Goal: Transaction & Acquisition: Book appointment/travel/reservation

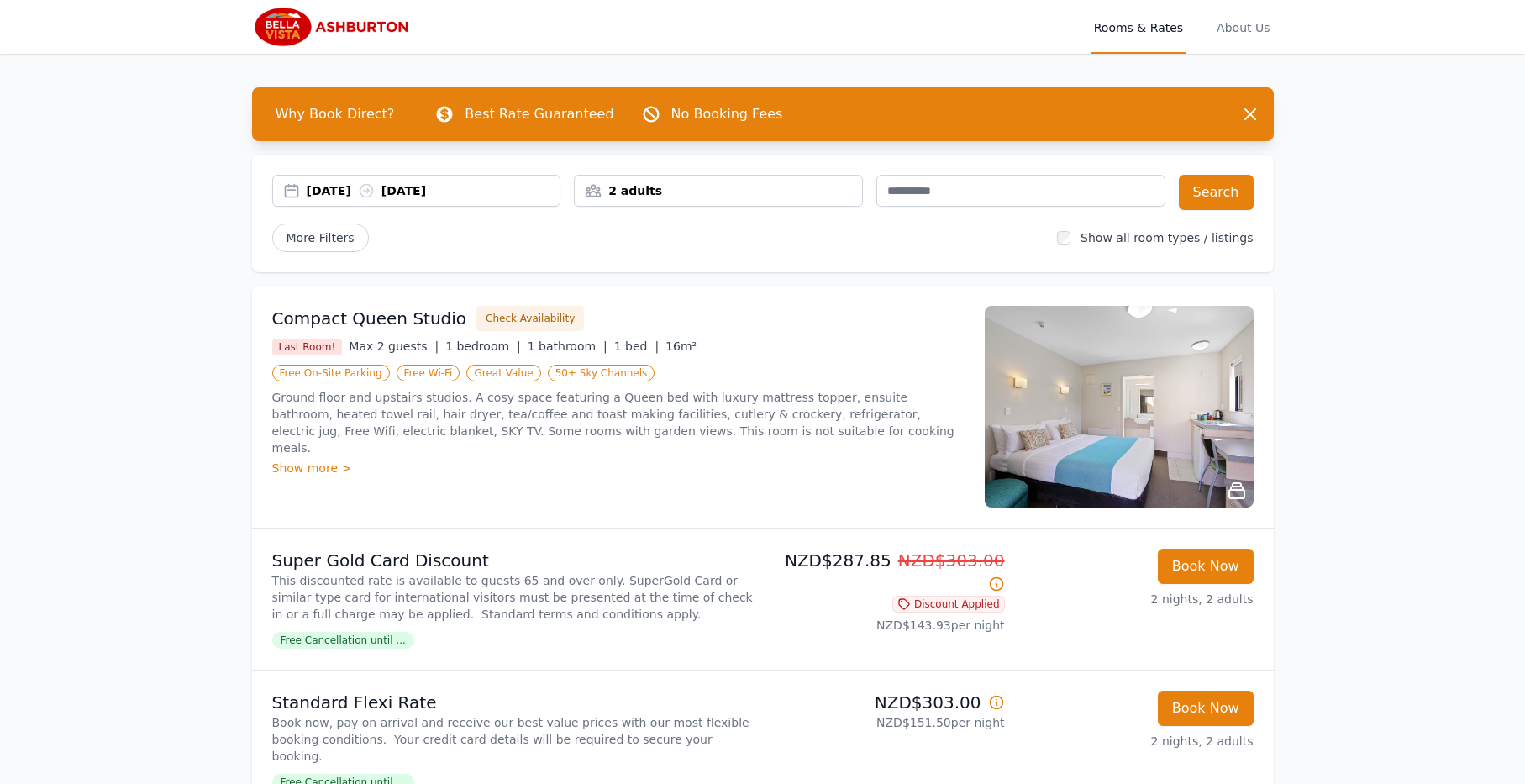
click at [337, 460] on div "Show more >" at bounding box center [618, 467] width 692 height 17
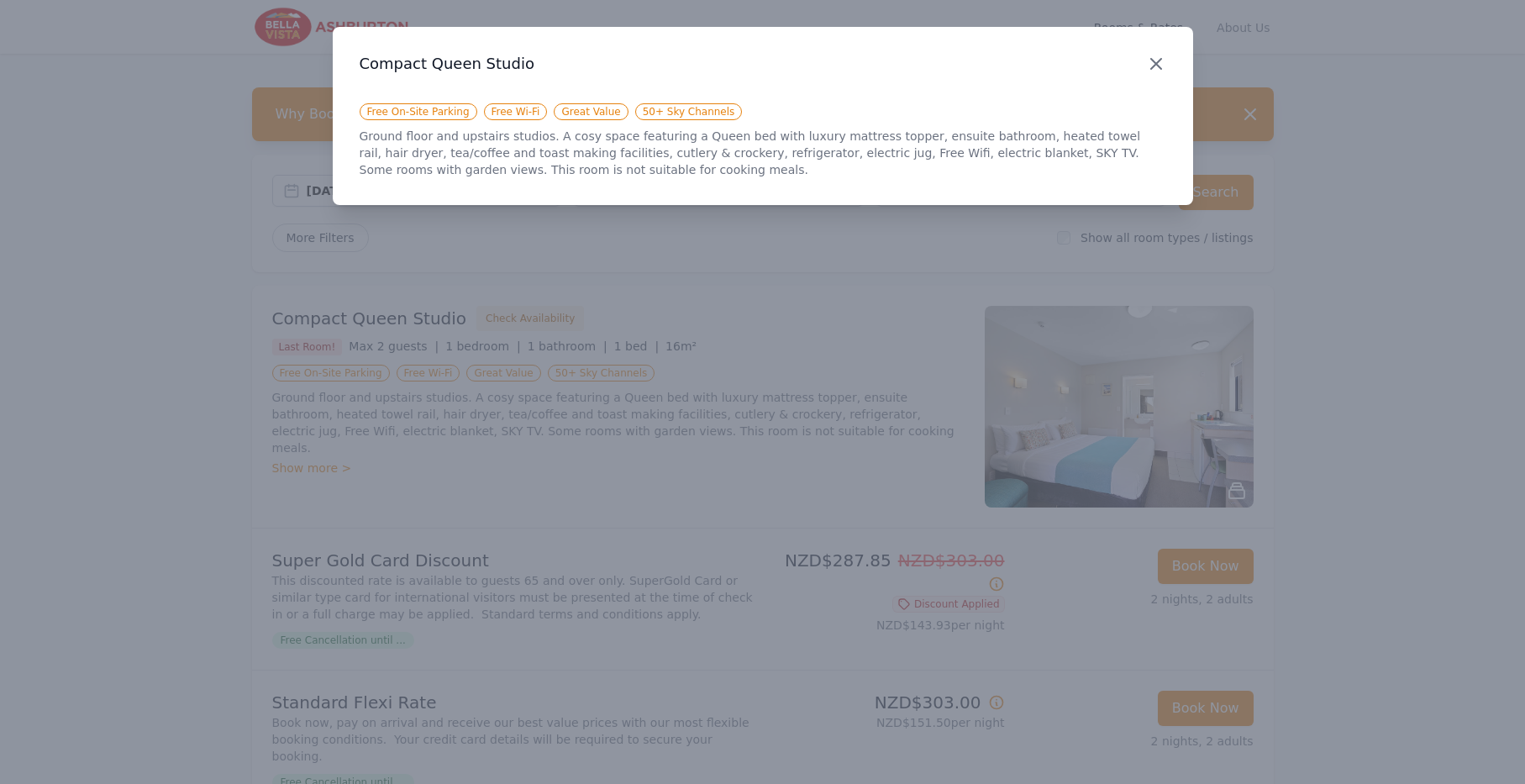
click at [1161, 67] on icon "button" at bounding box center [1156, 63] width 20 height 20
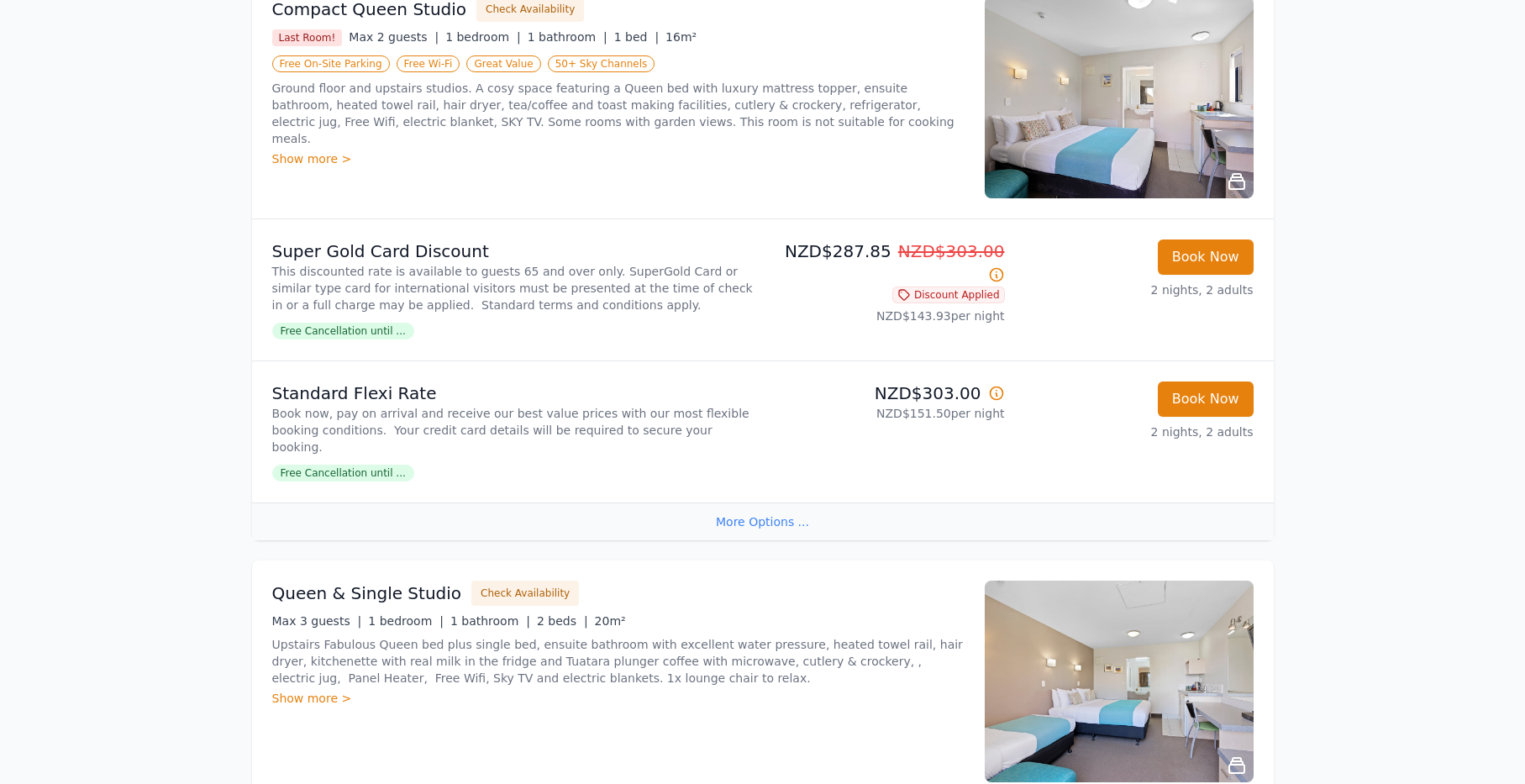
scroll to position [348, 0]
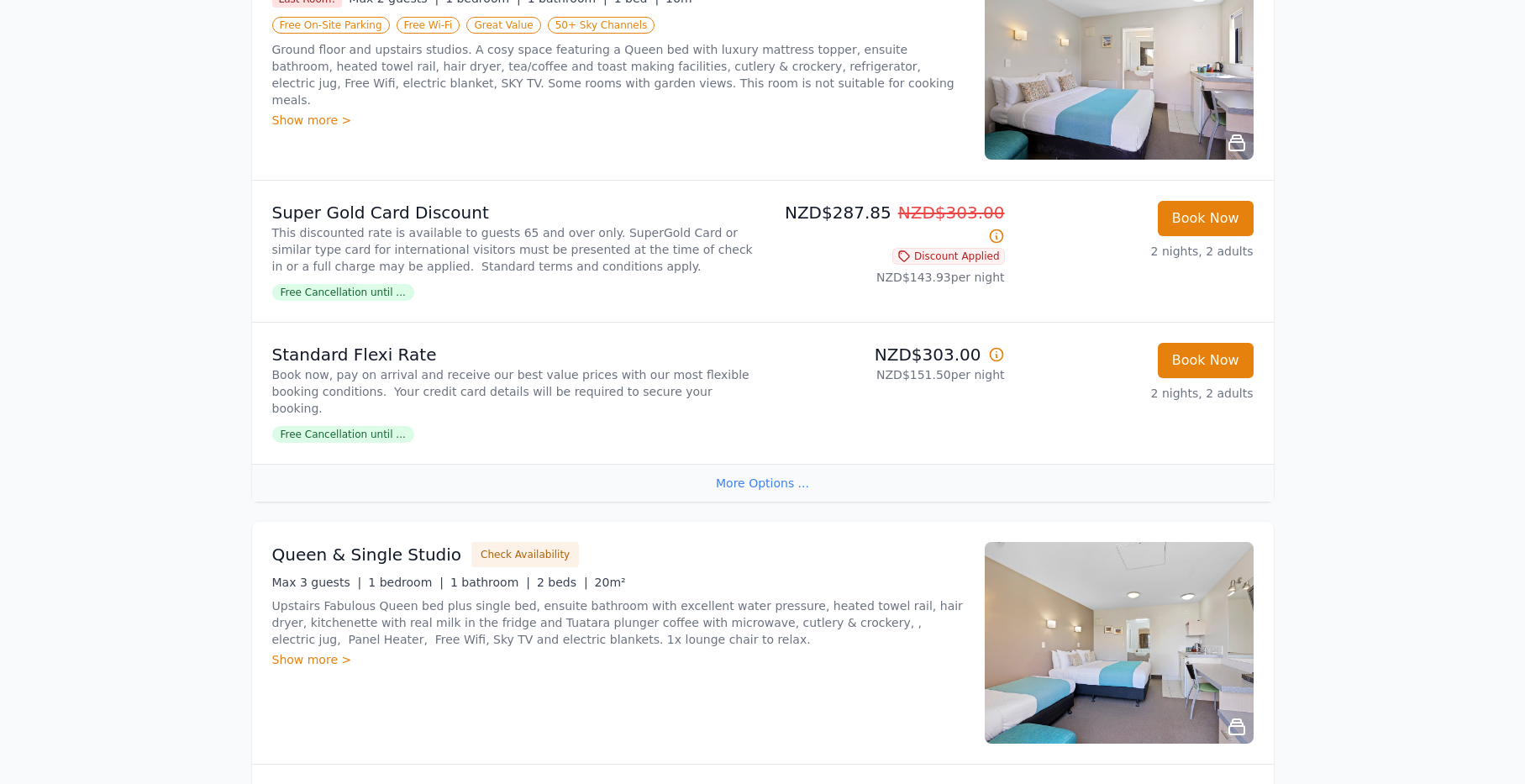
click at [338, 300] on span "Free Cancellation until ..." at bounding box center [343, 291] width 142 height 17
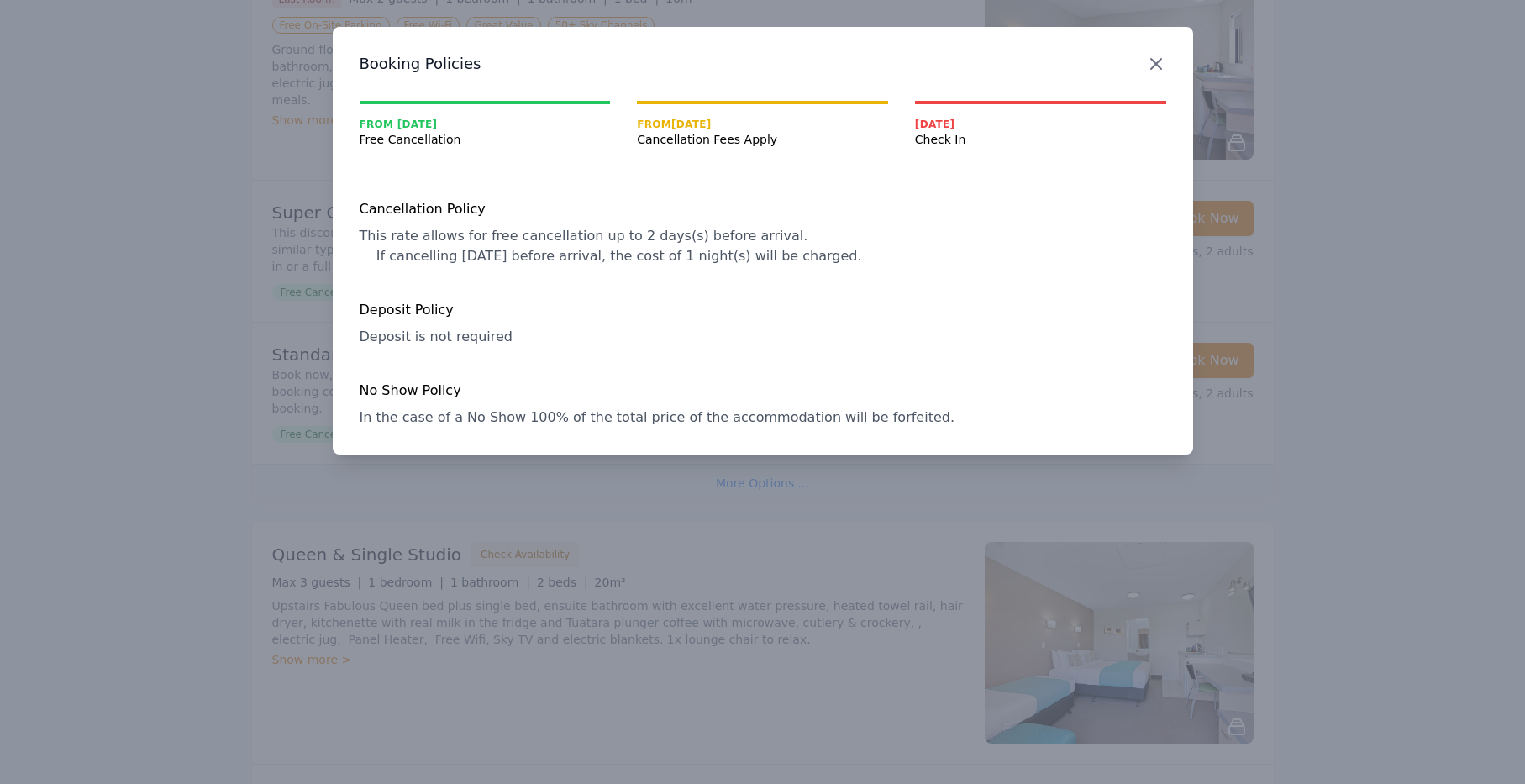
click at [1159, 65] on icon "button" at bounding box center [1156, 63] width 20 height 20
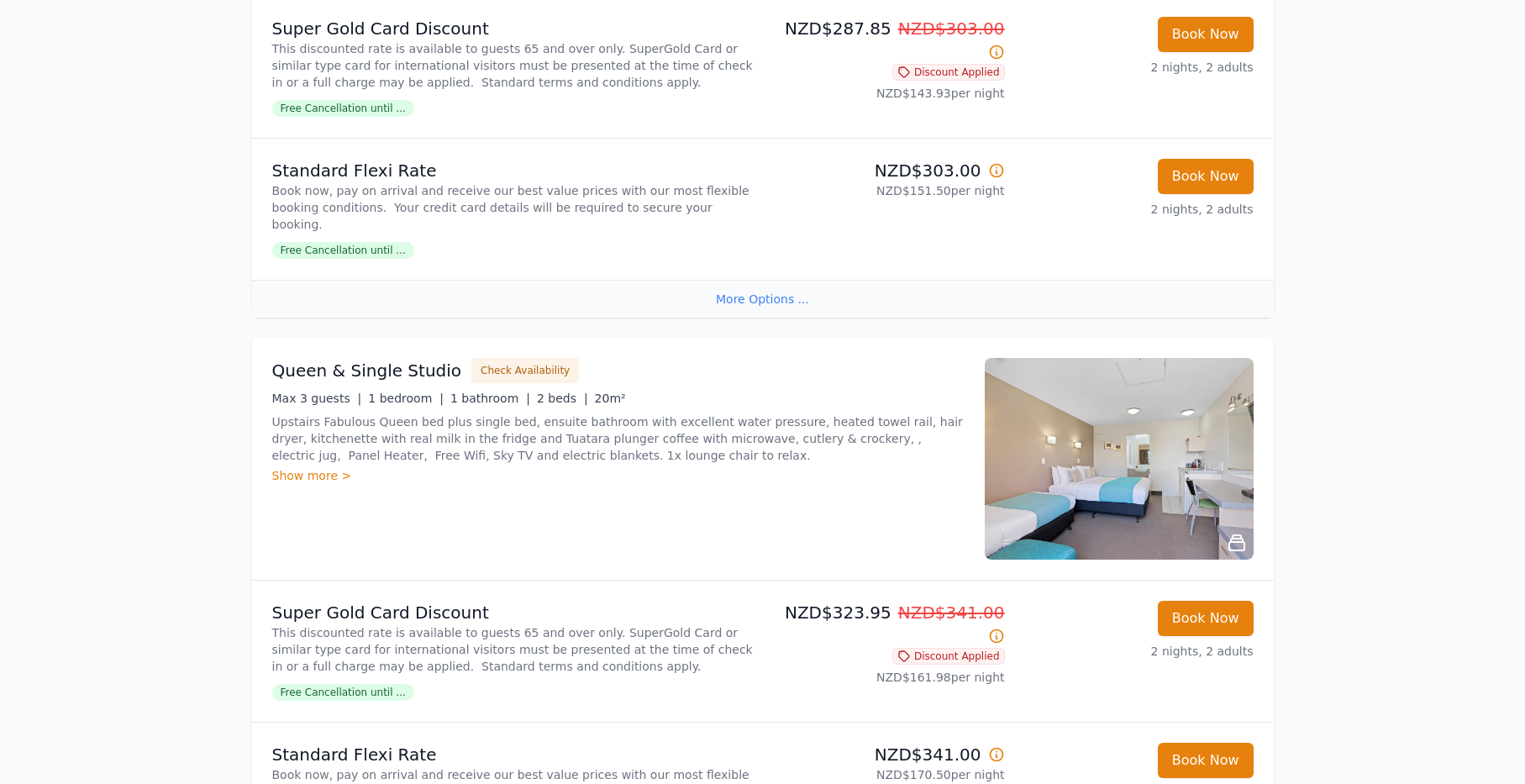
scroll to position [579, 0]
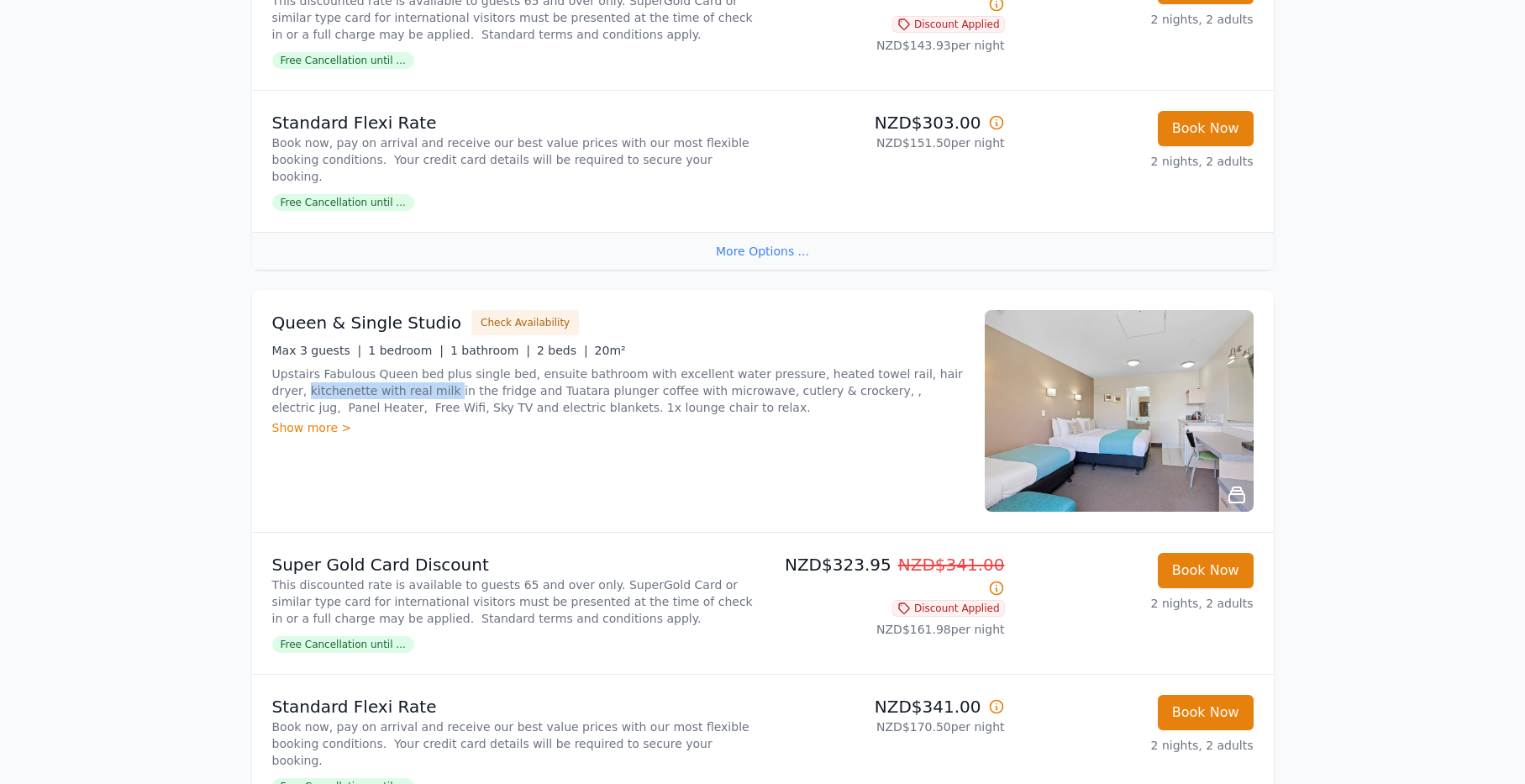
drag, startPoint x: 272, startPoint y: 388, endPoint x: 409, endPoint y: 388, distance: 137.0
click at [409, 388] on p "Upstairs Fabulous Queen bed plus single bed, ensuite bathroom with excellent wa…" at bounding box center [618, 391] width 692 height 51
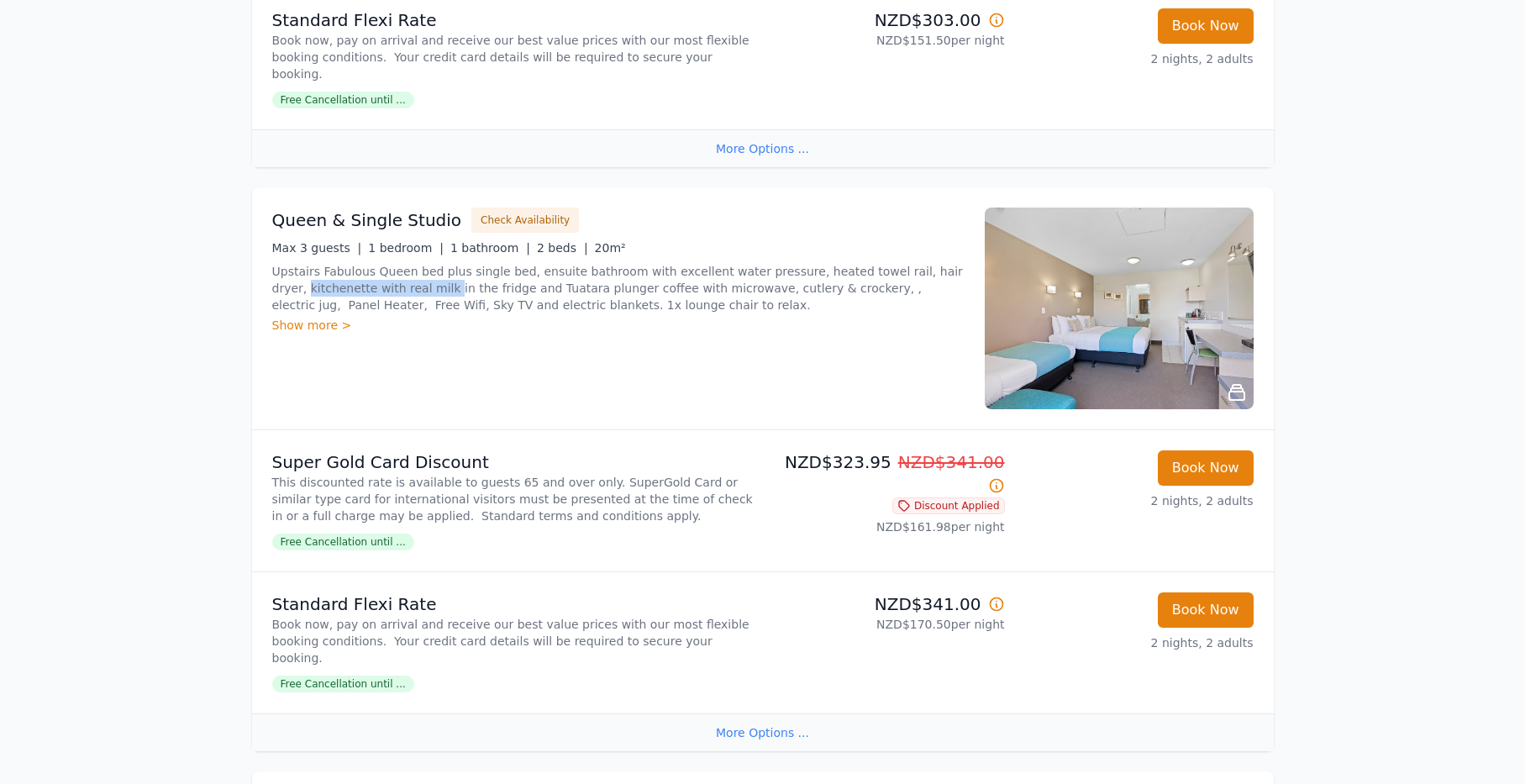
scroll to position [696, 0]
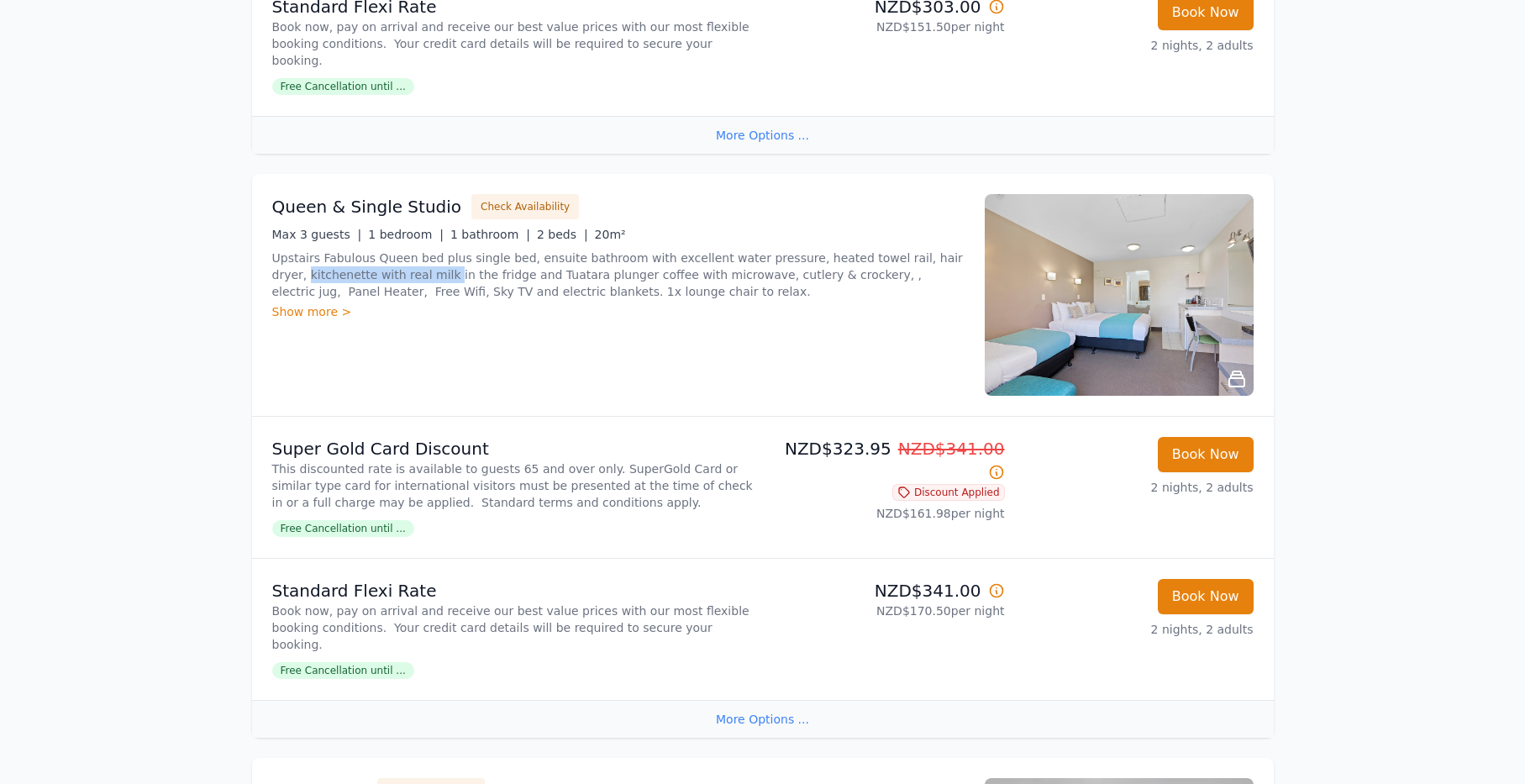
click at [333, 279] on p "Upstairs Fabulous Queen bed plus single bed, ensuite bathroom with excellent wa…" at bounding box center [618, 275] width 692 height 51
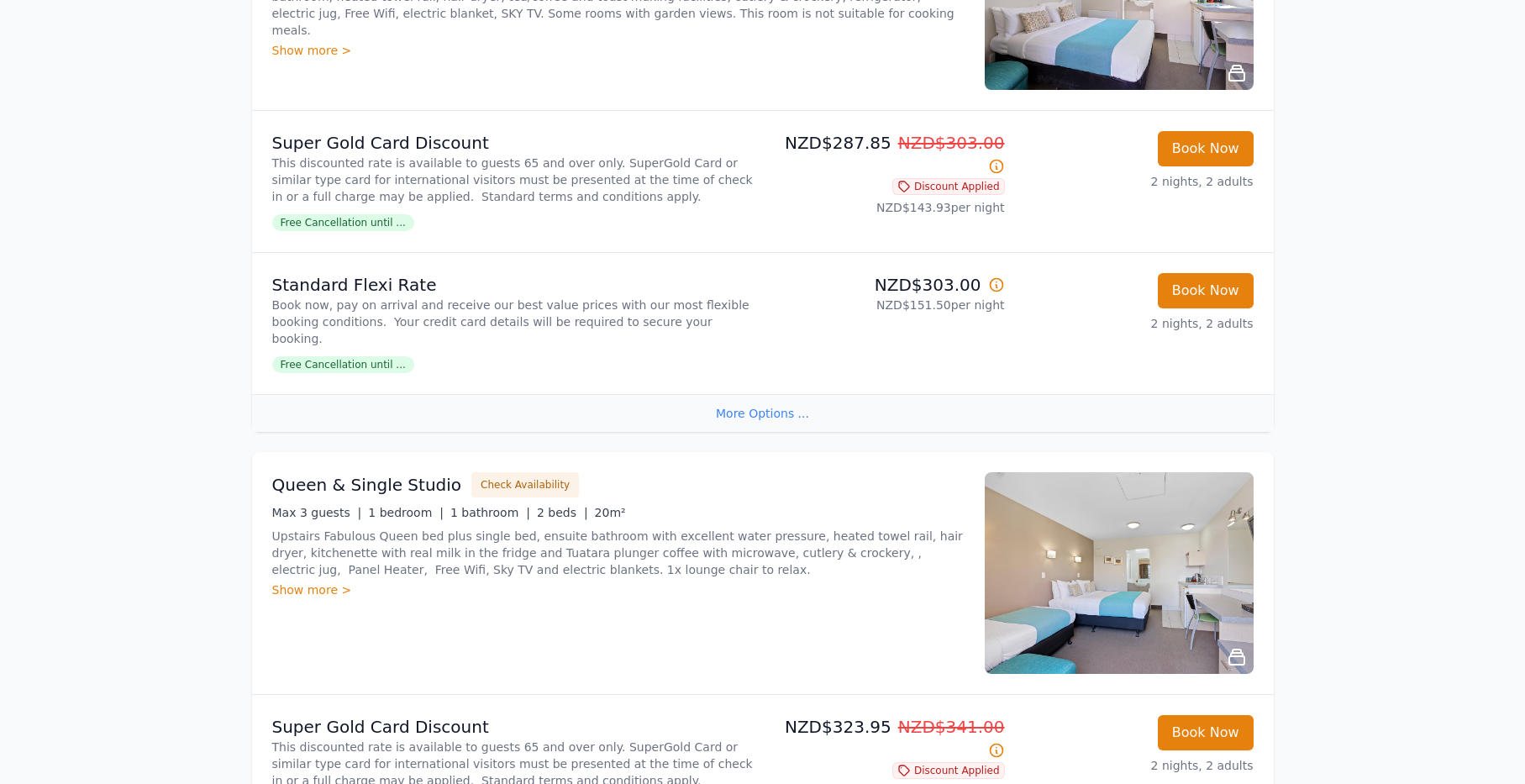
scroll to position [232, 0]
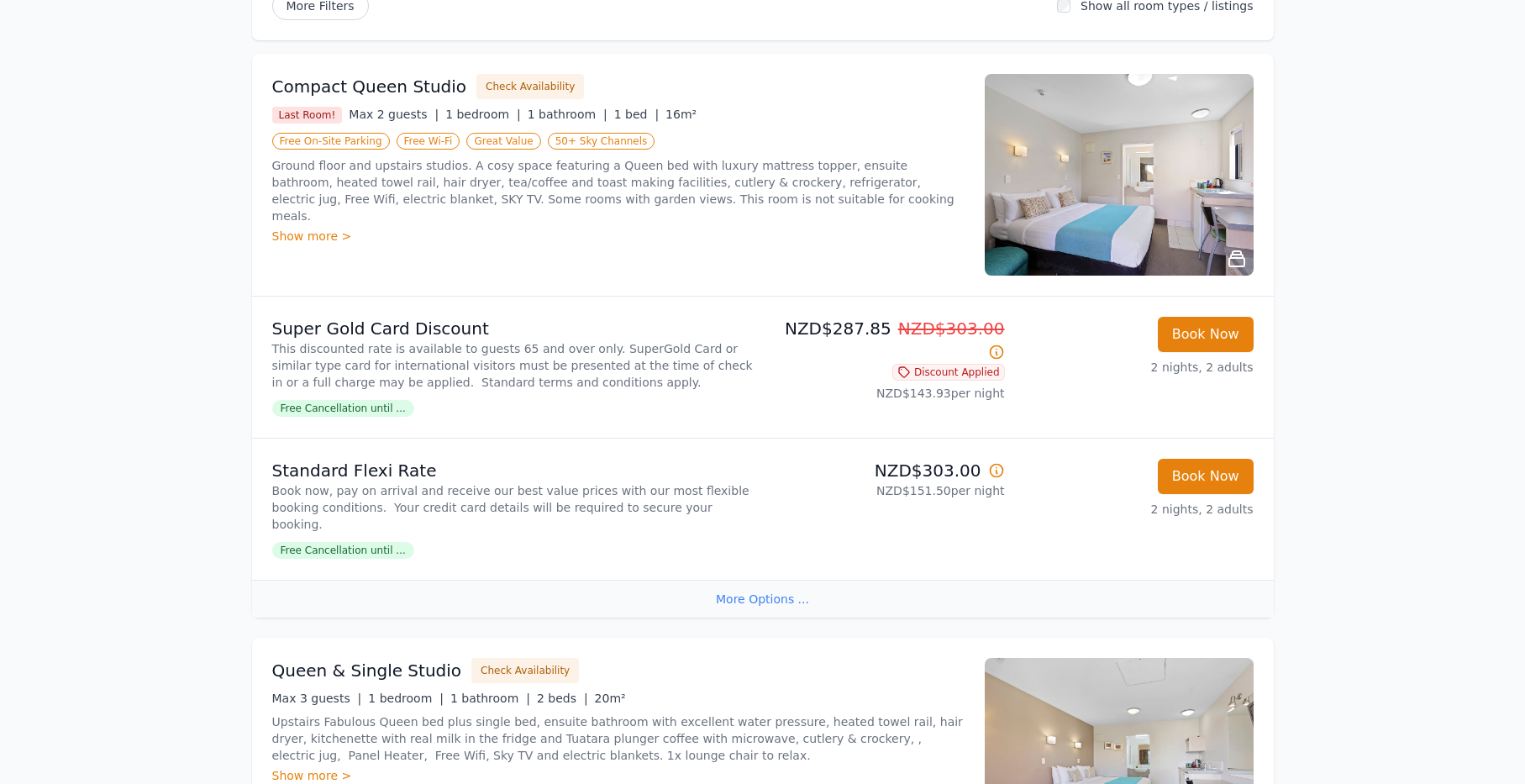
click at [329, 227] on div "Show more >" at bounding box center [618, 235] width 692 height 17
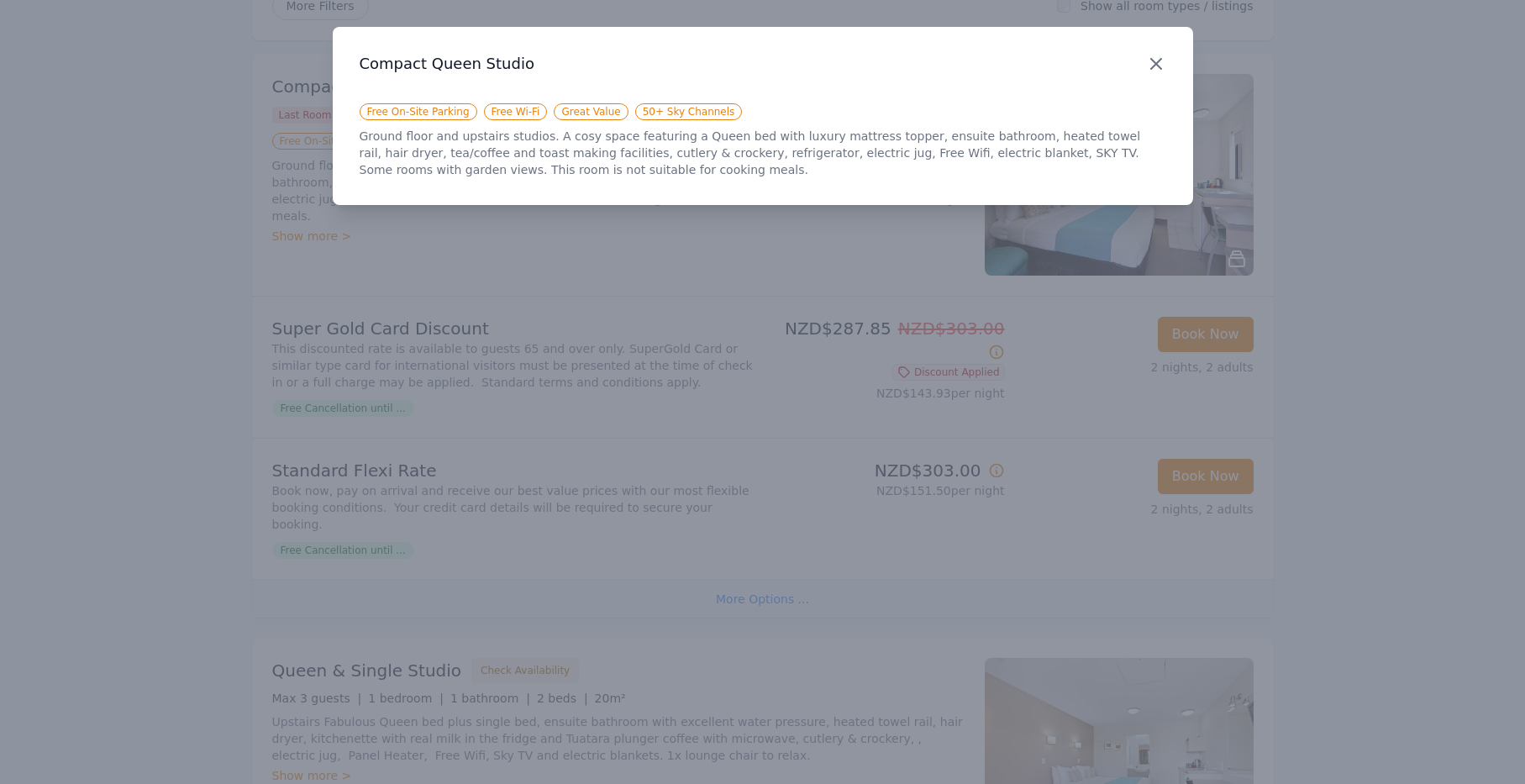
click at [1156, 65] on icon "button" at bounding box center [1156, 64] width 10 height 10
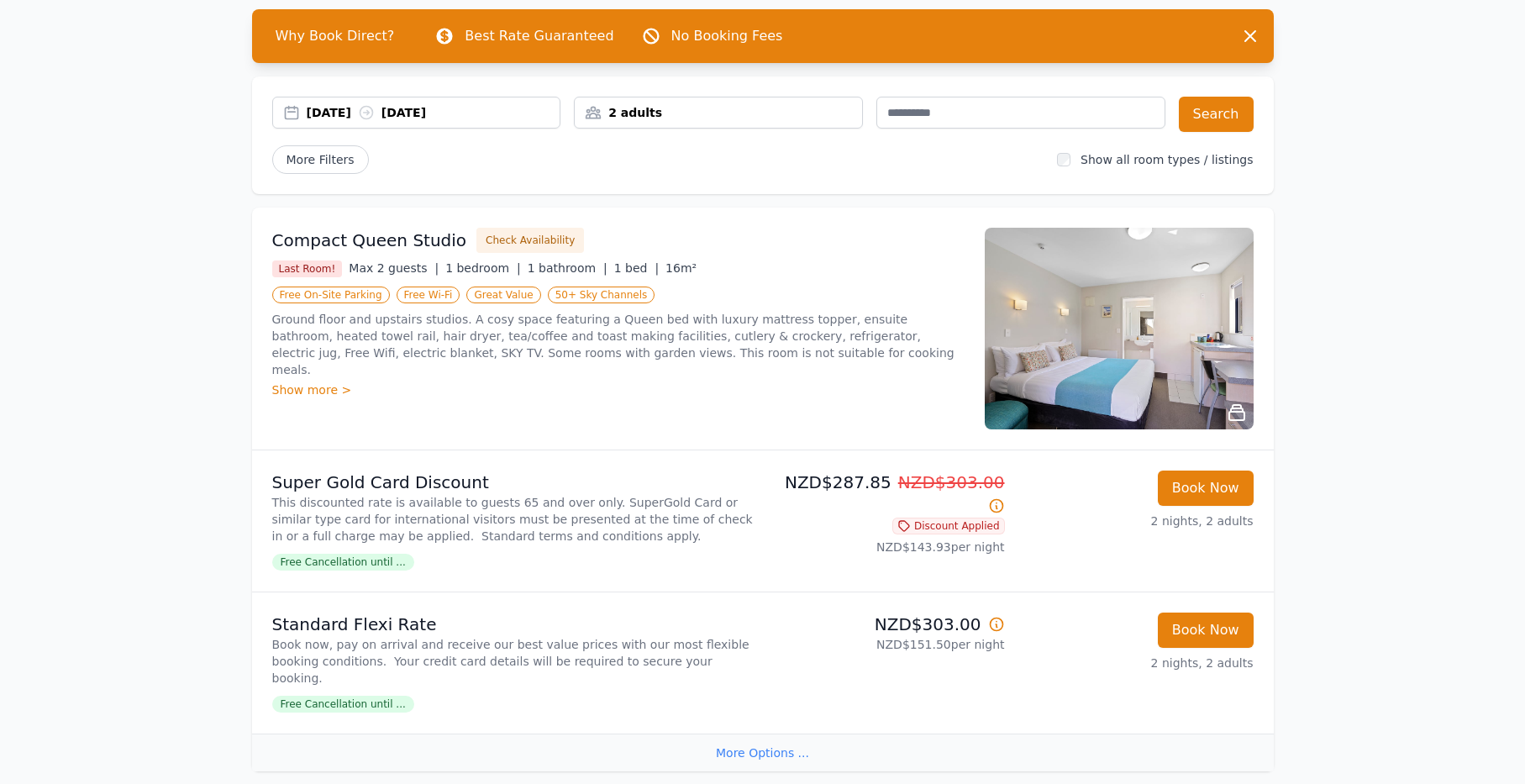
scroll to position [116, 0]
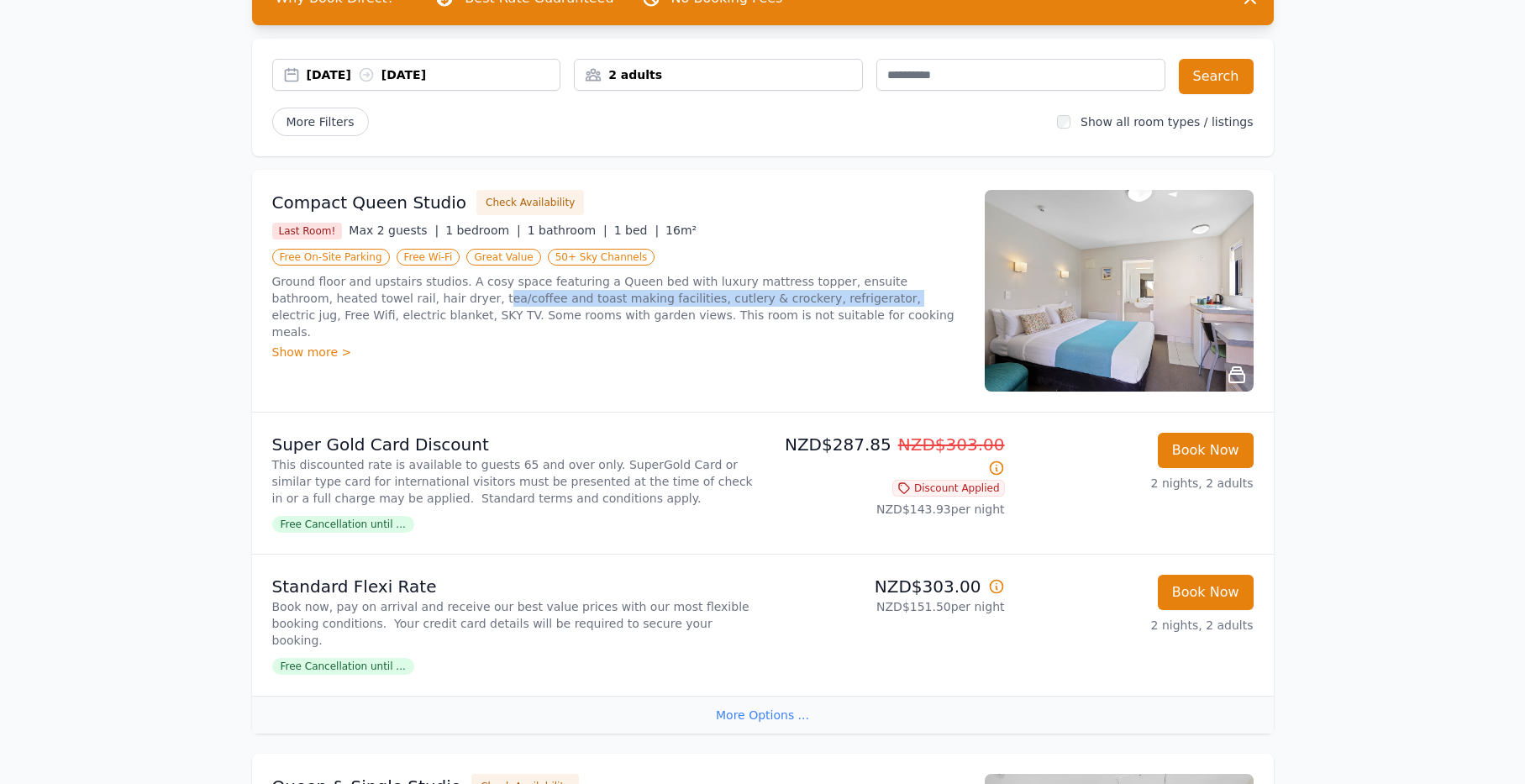
drag, startPoint x: 386, startPoint y: 299, endPoint x: 752, endPoint y: 305, distance: 366.0
click at [752, 305] on p "Ground floor and upstairs studios. A cosy space featuring a Queen bed with luxu…" at bounding box center [618, 306] width 692 height 67
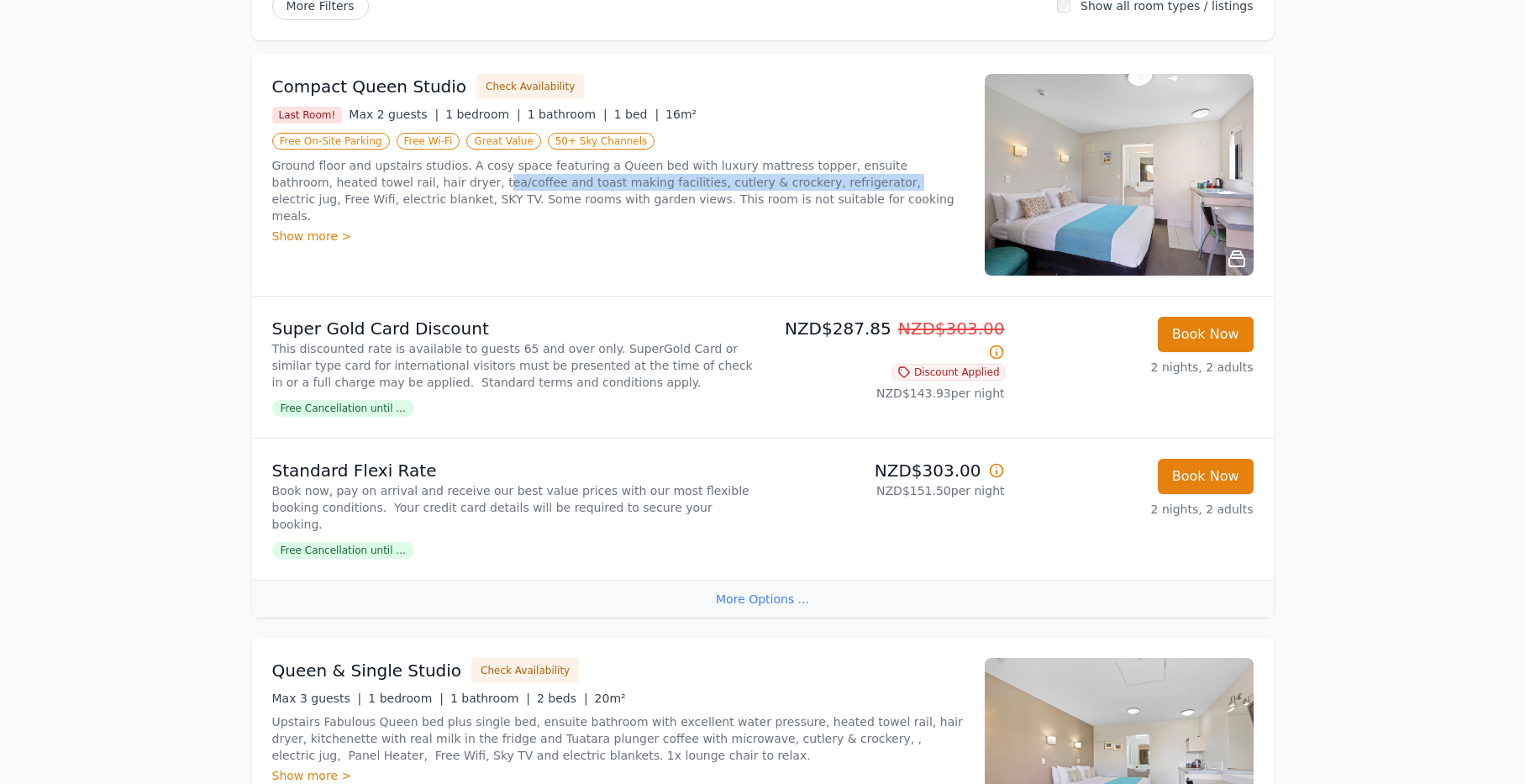
scroll to position [348, 0]
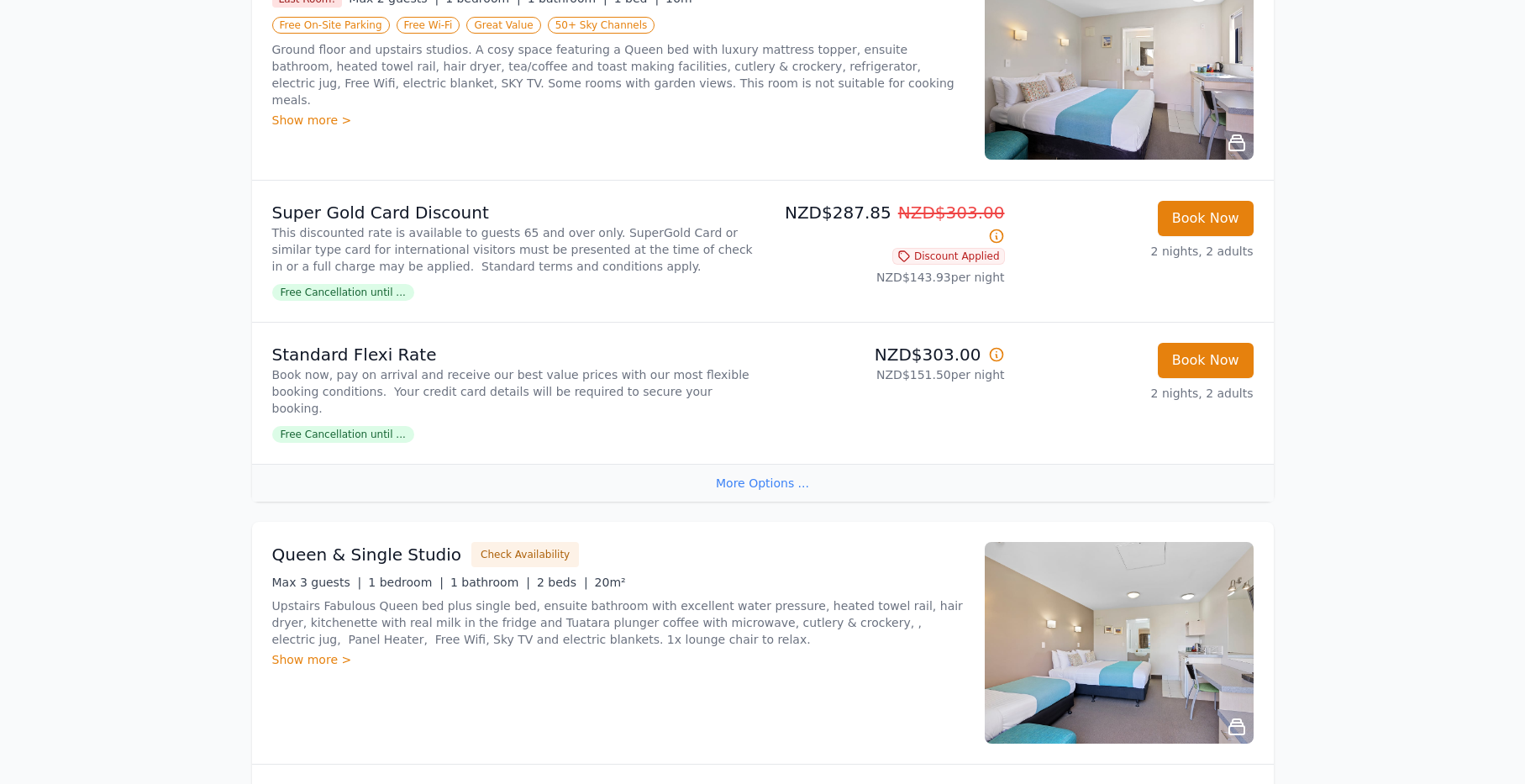
click at [748, 482] on div "More Options ..." at bounding box center [762, 482] width 1022 height 38
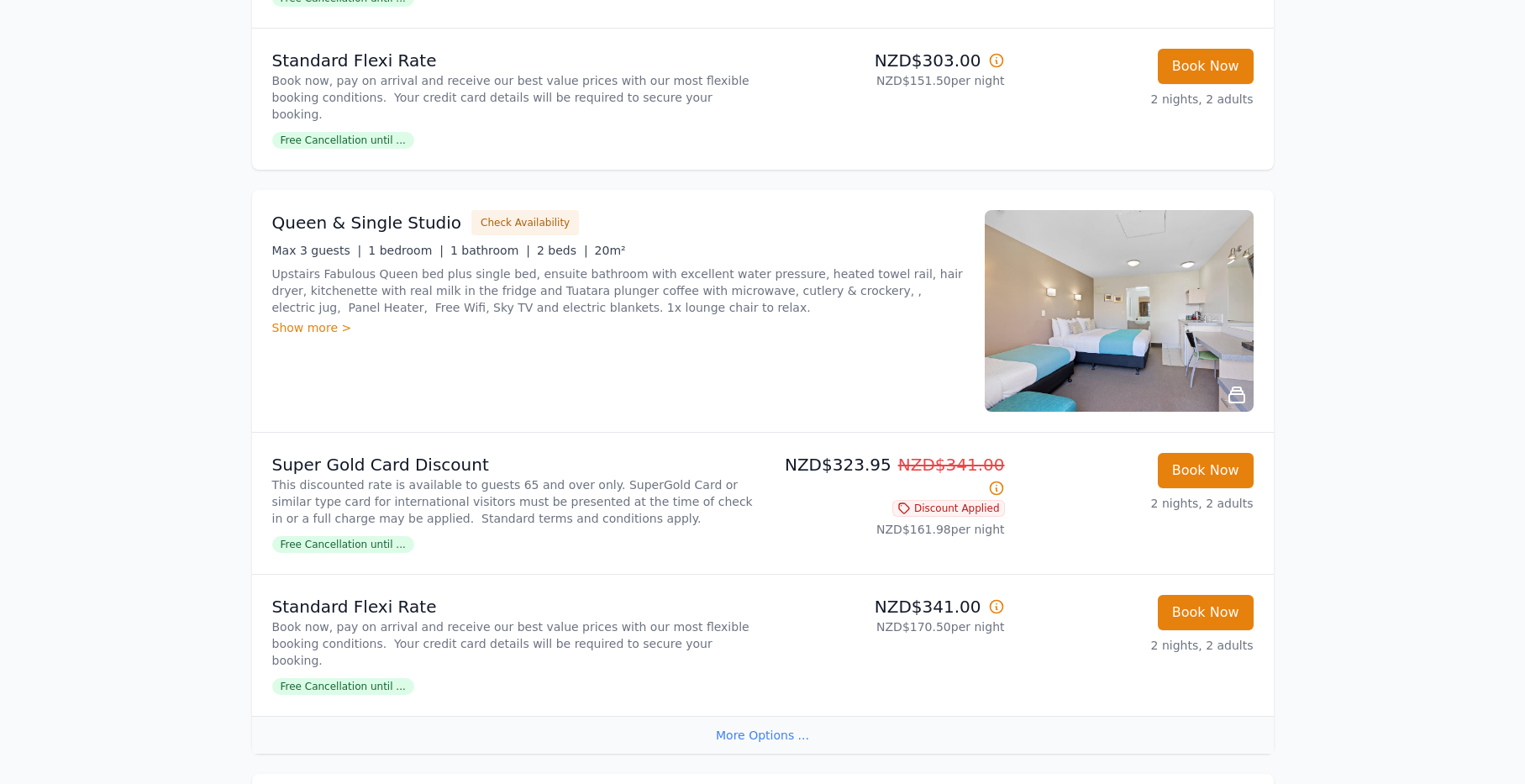
scroll to position [696, 0]
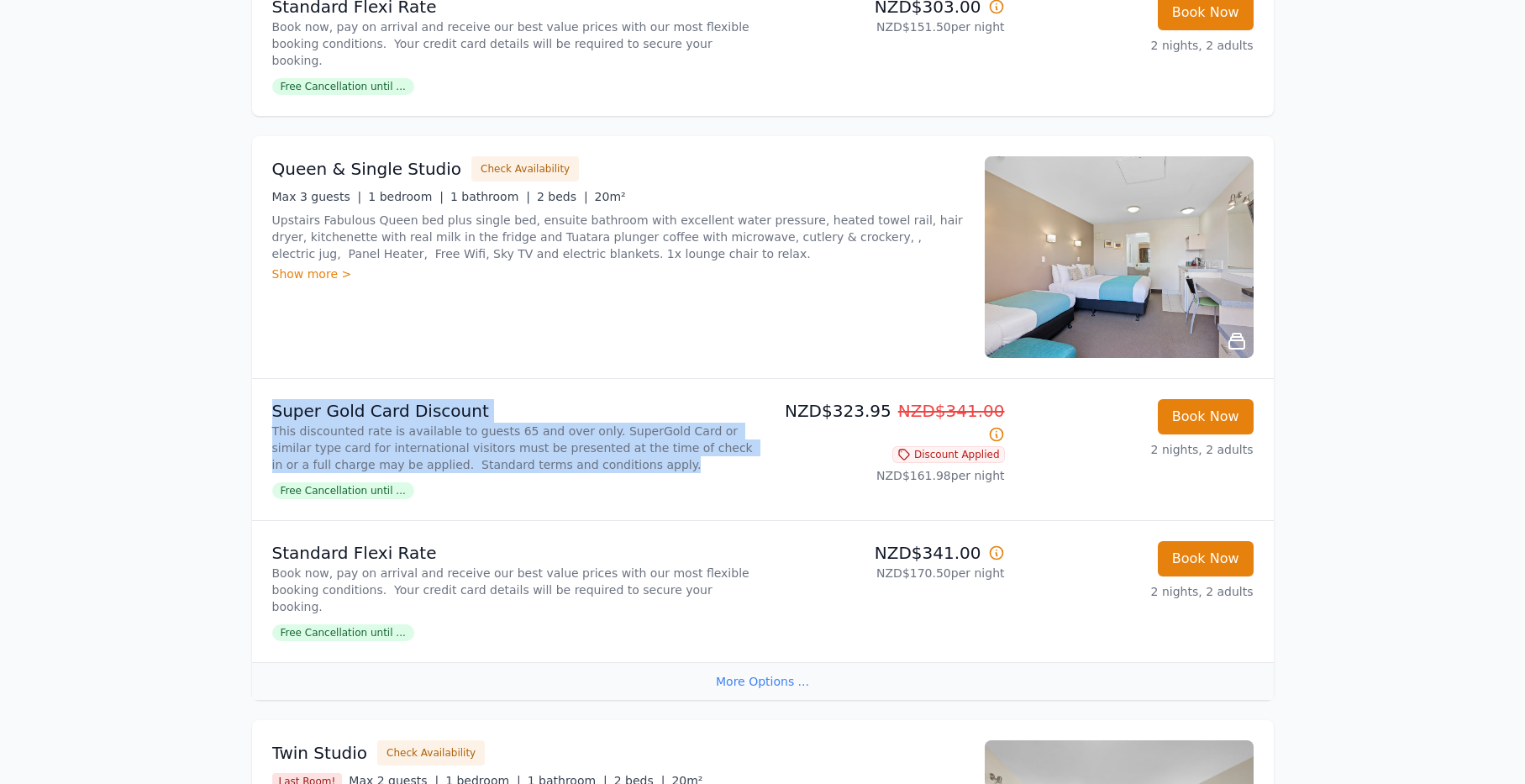
drag, startPoint x: 535, startPoint y: 461, endPoint x: 273, endPoint y: 413, distance: 266.4
click at [271, 413] on li "Super Gold Card Discount This discounted rate is available to guests 65 and ove…" at bounding box center [762, 449] width 1022 height 141
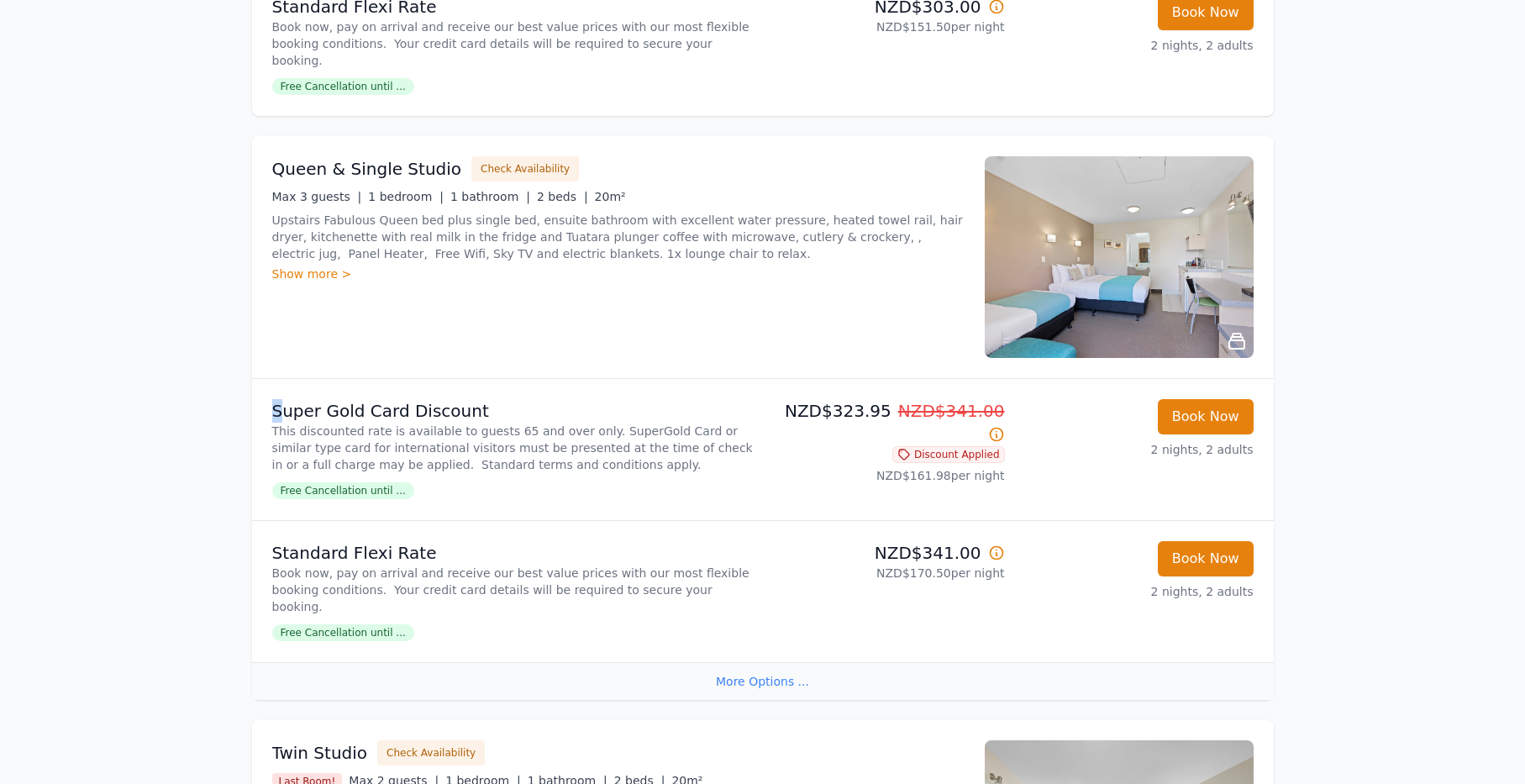
click at [276, 412] on p "Super Gold Card Discount" at bounding box center [514, 411] width 484 height 23
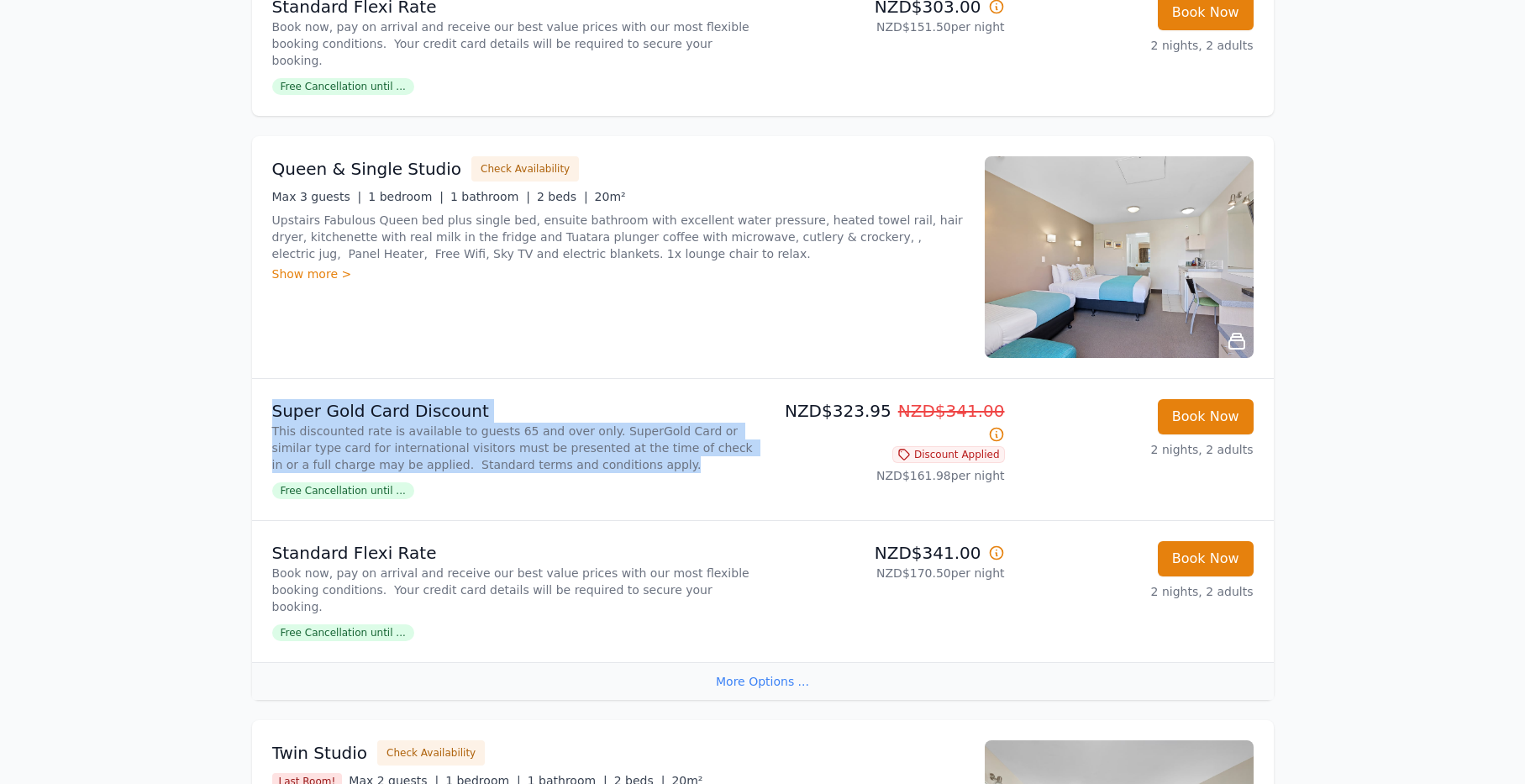
drag, startPoint x: 531, startPoint y: 465, endPoint x: 265, endPoint y: 401, distance: 273.6
click at [265, 401] on li "Super Gold Card Discount This discounted rate is available to guests 65 and ove…" at bounding box center [762, 449] width 1022 height 141
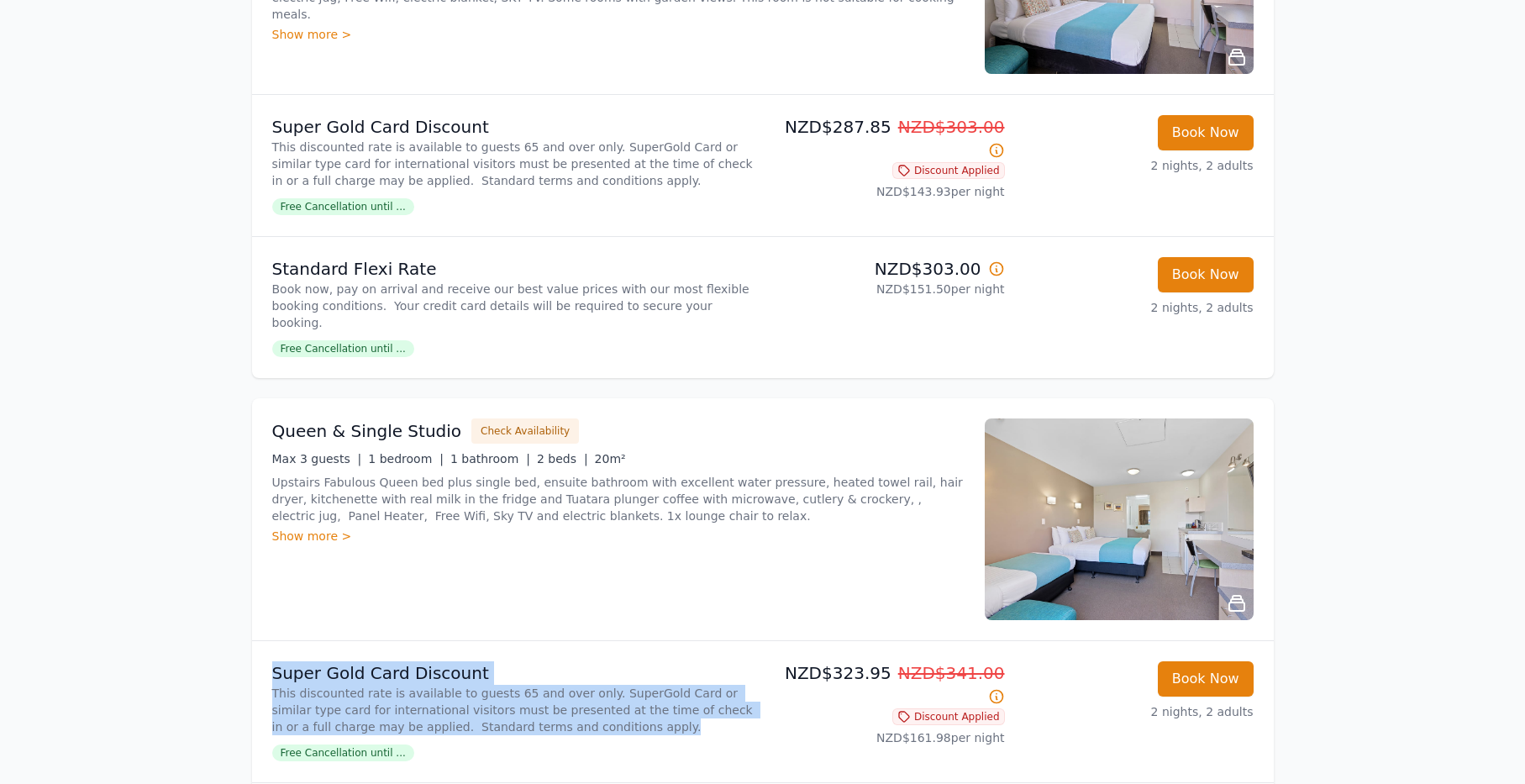
scroll to position [463, 0]
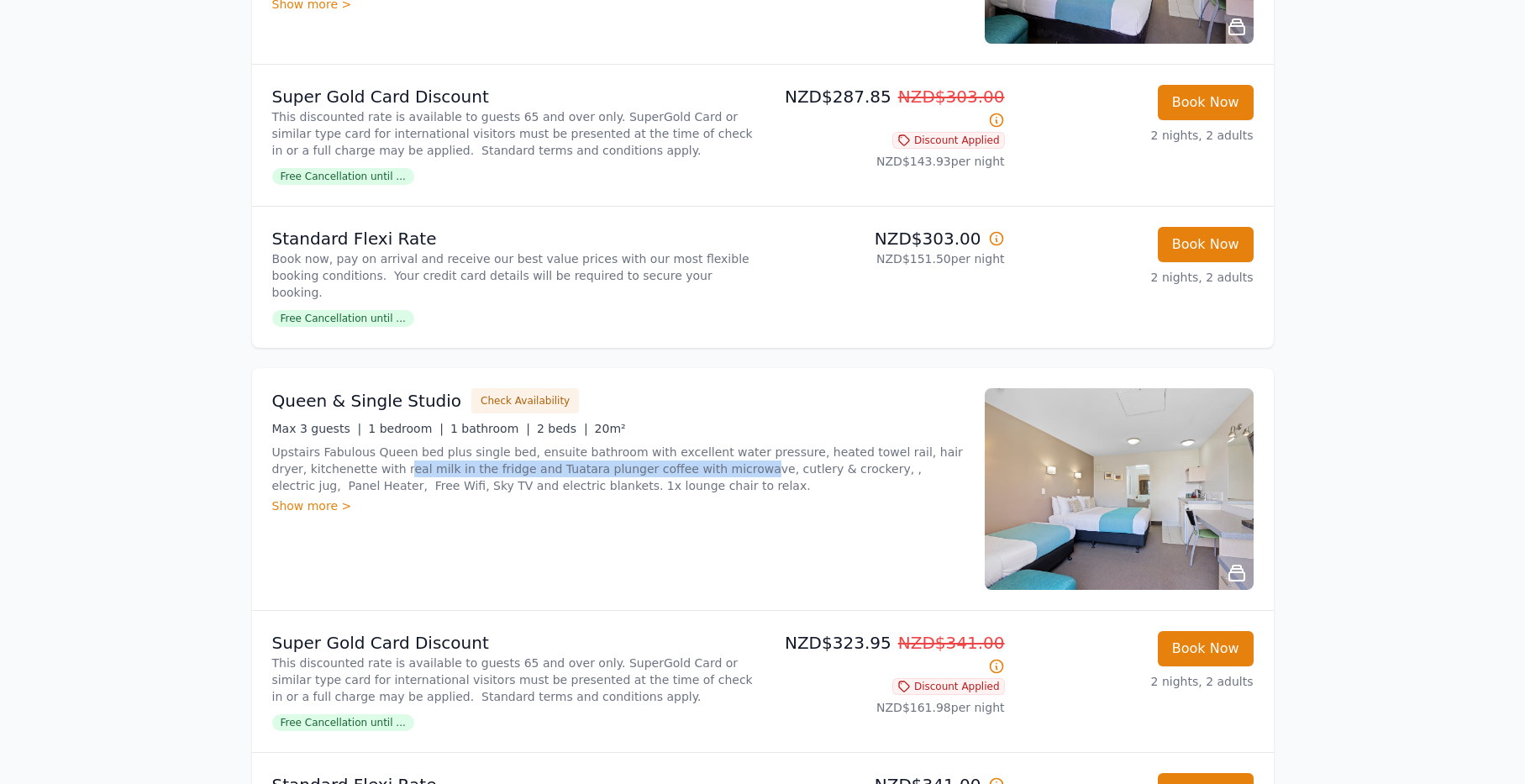
drag, startPoint x: 368, startPoint y: 463, endPoint x: 696, endPoint y: 469, distance: 328.1
click at [696, 469] on p "Upstairs Fabulous Queen bed plus single bed, ensuite bathroom with excellent wa…" at bounding box center [618, 468] width 692 height 51
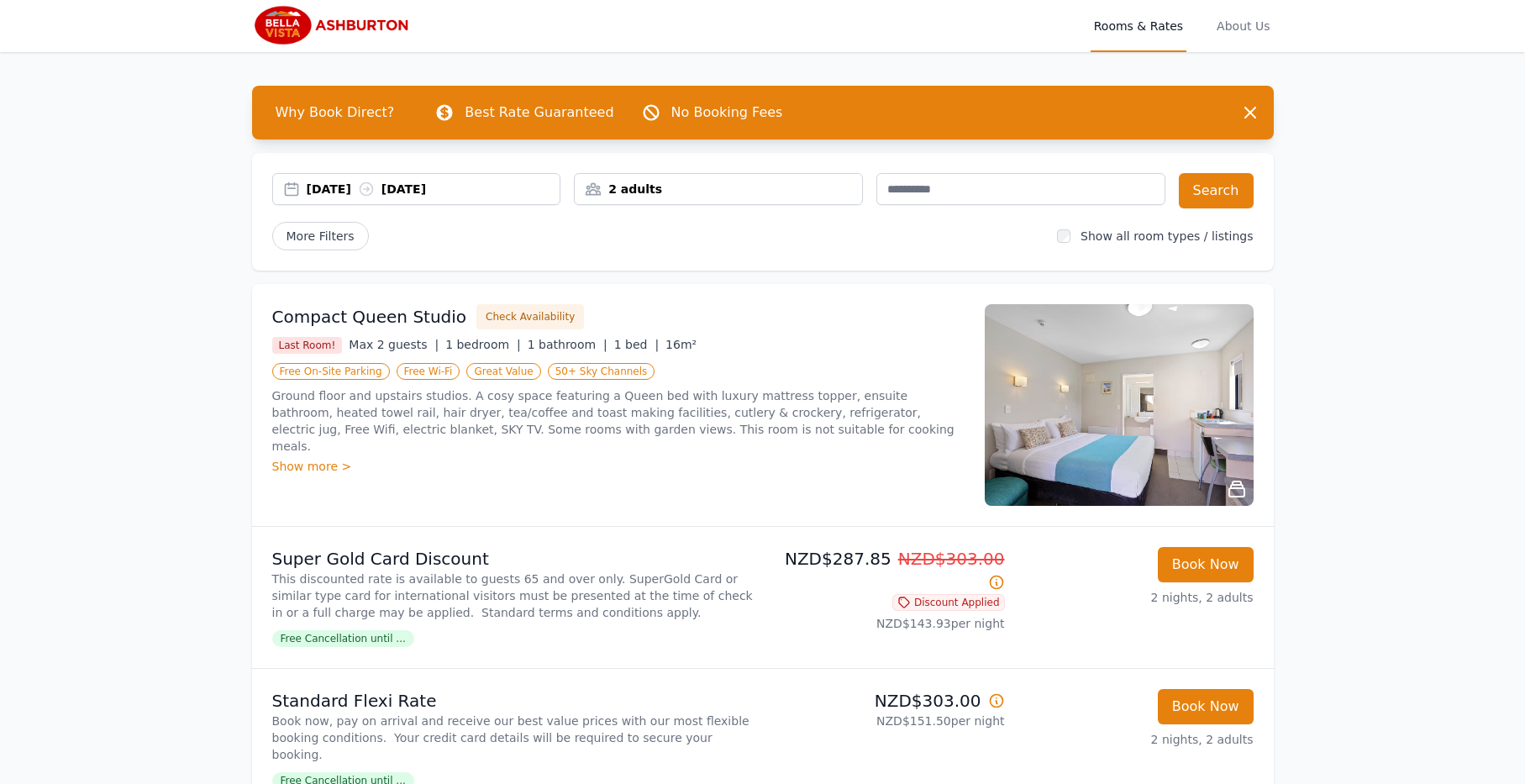
scroll to position [0, 0]
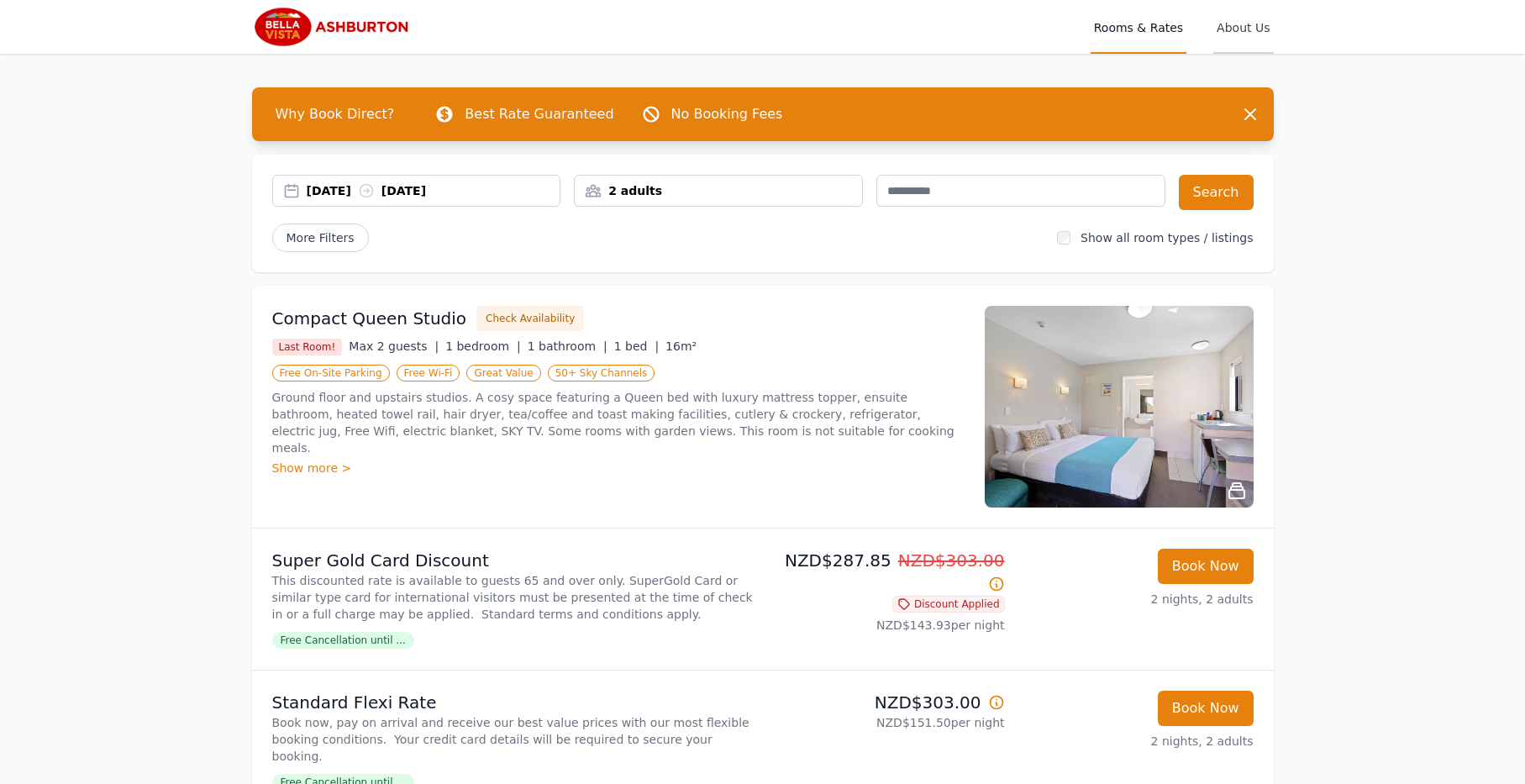
click at [1249, 29] on span "About Us" at bounding box center [1242, 26] width 59 height 53
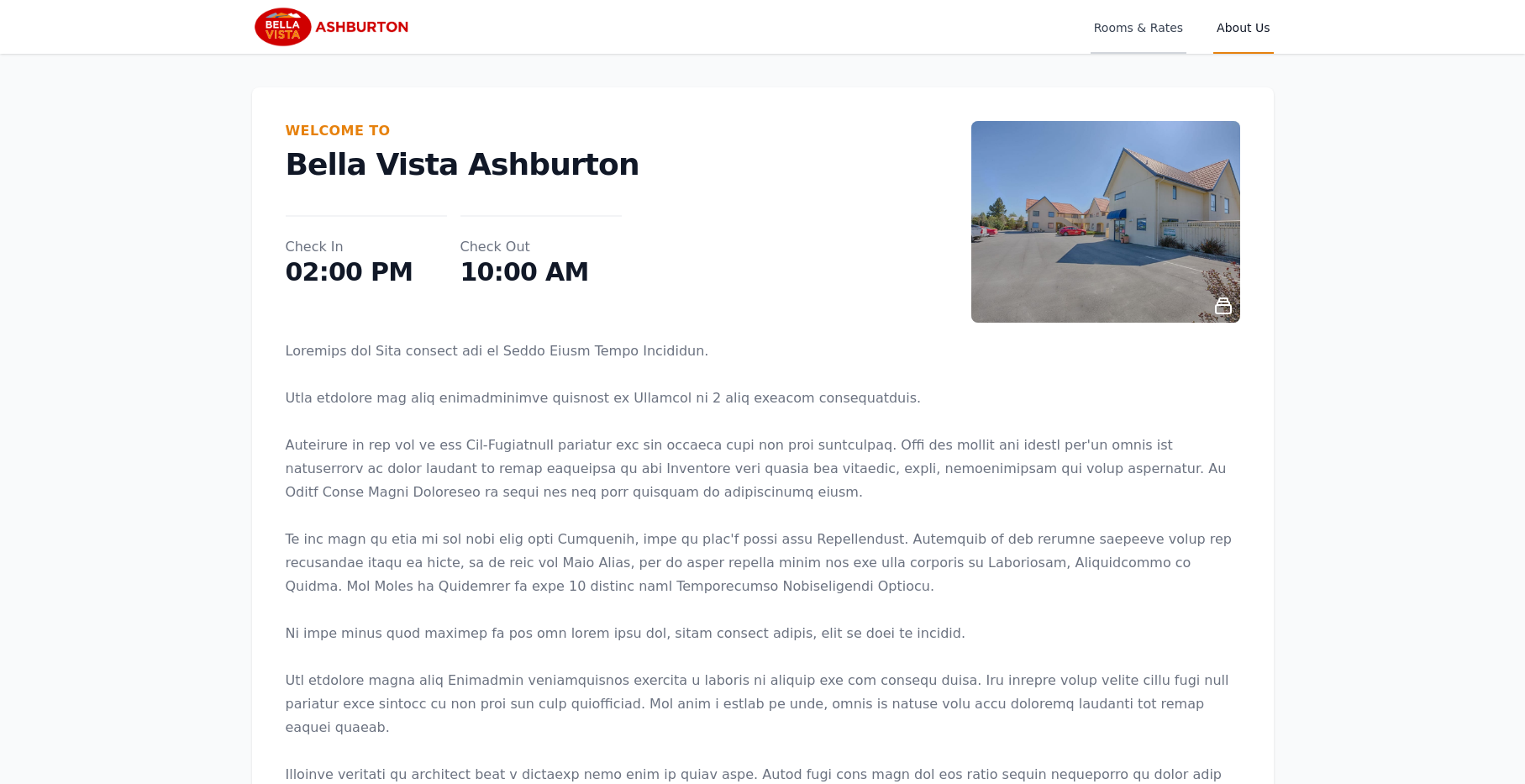
click at [1169, 26] on span "Rooms & Rates" at bounding box center [1138, 26] width 96 height 53
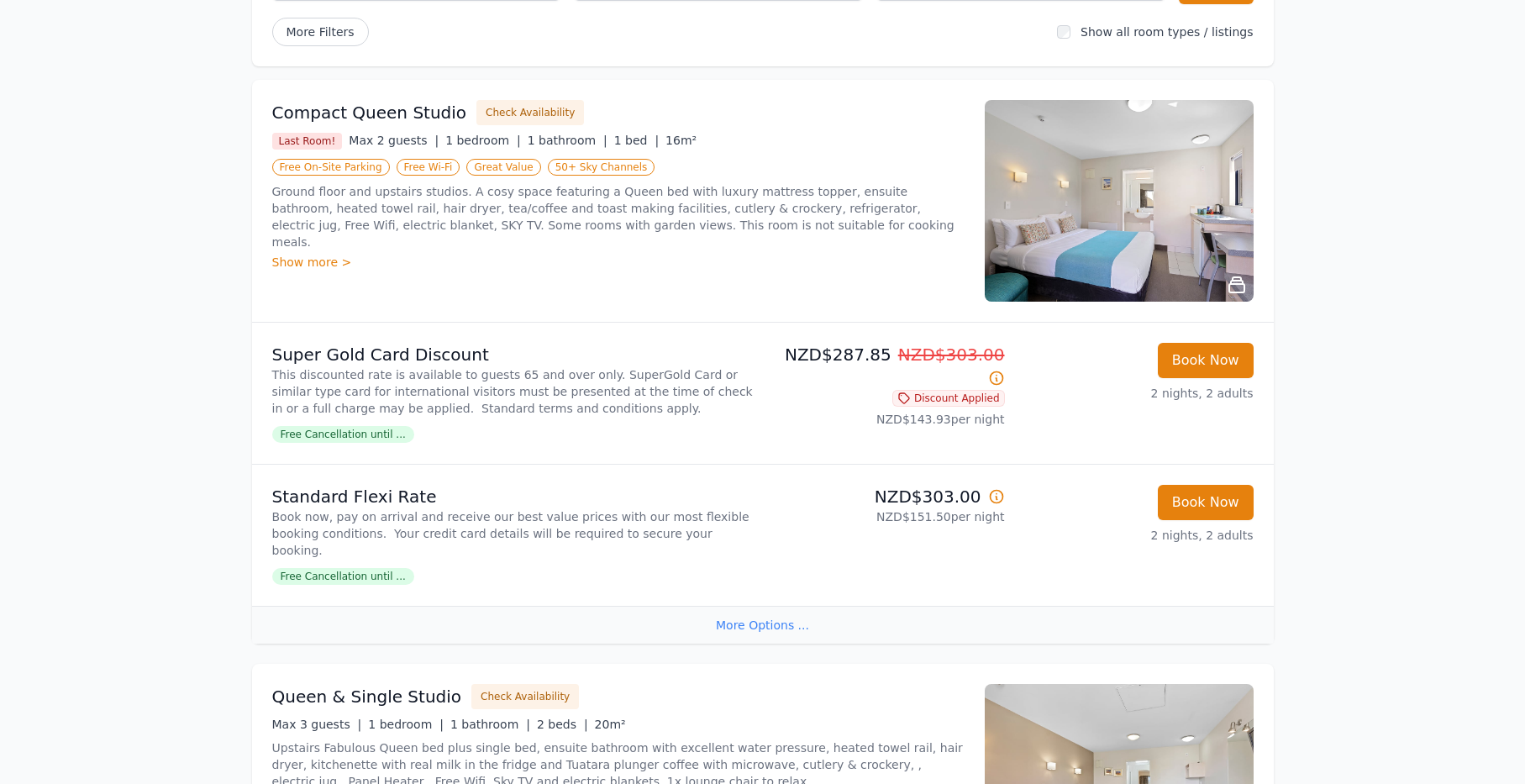
scroll to position [178, 0]
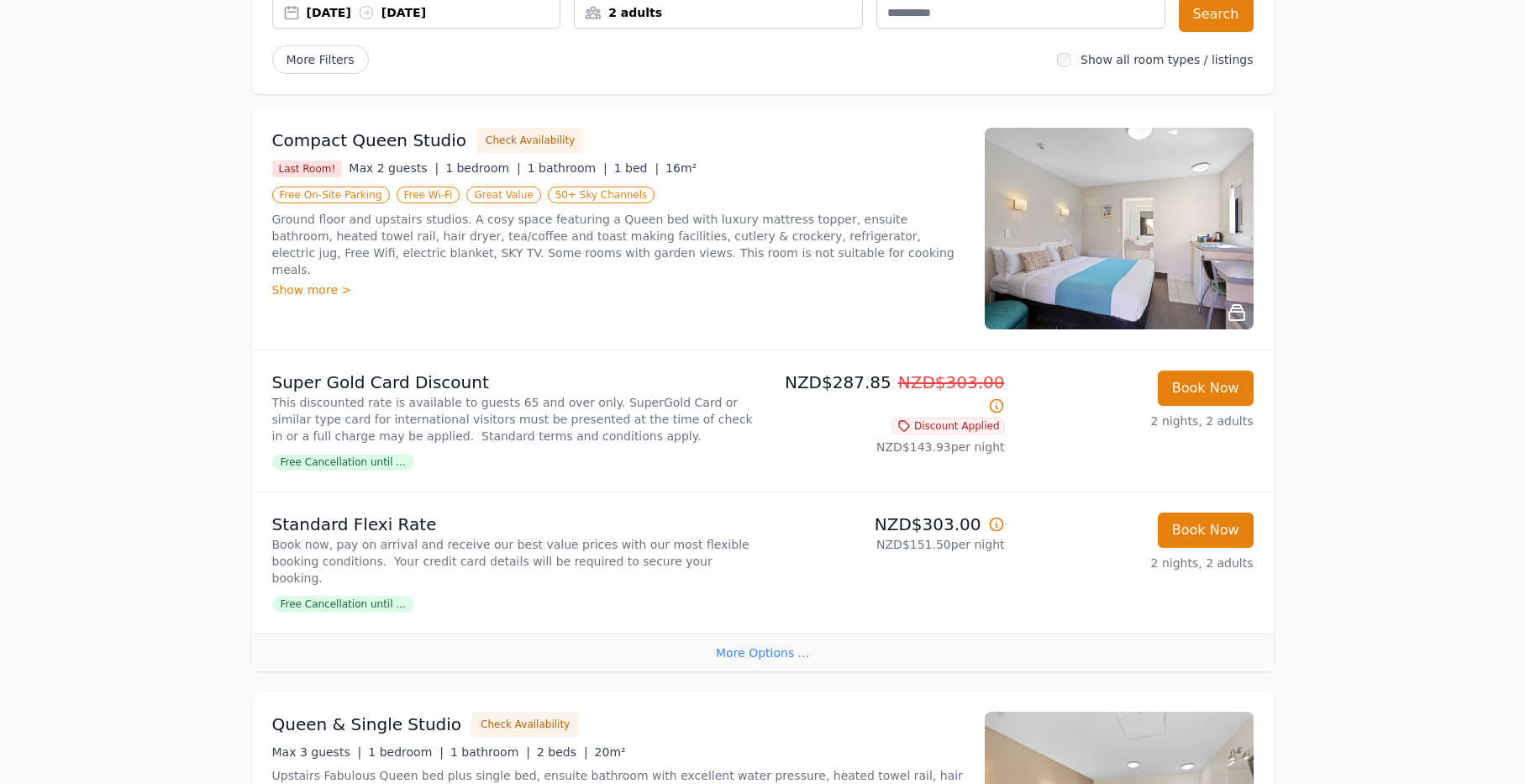
click at [319, 282] on div "Show more >" at bounding box center [618, 290] width 692 height 17
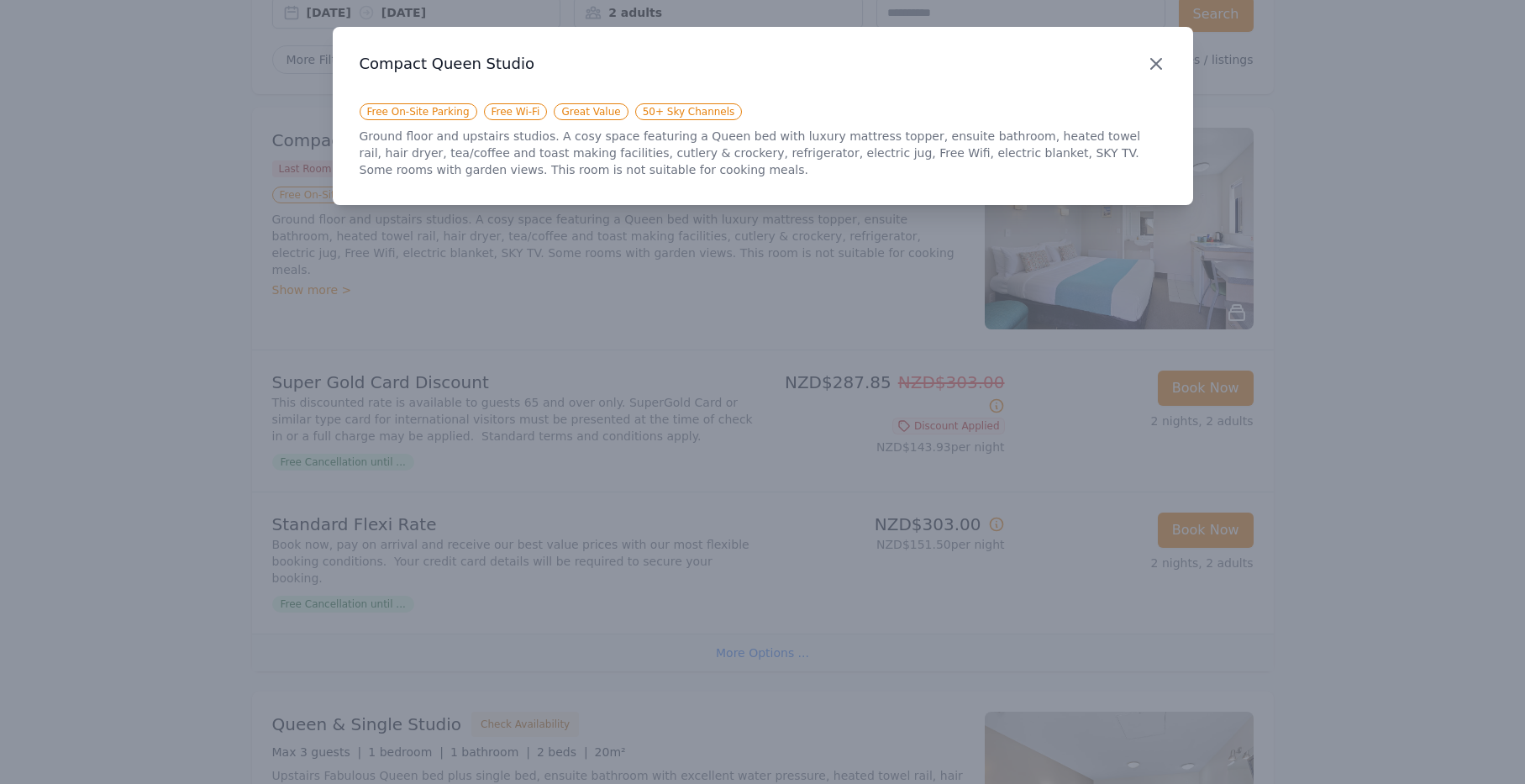
click at [1161, 68] on icon "button" at bounding box center [1156, 64] width 10 height 10
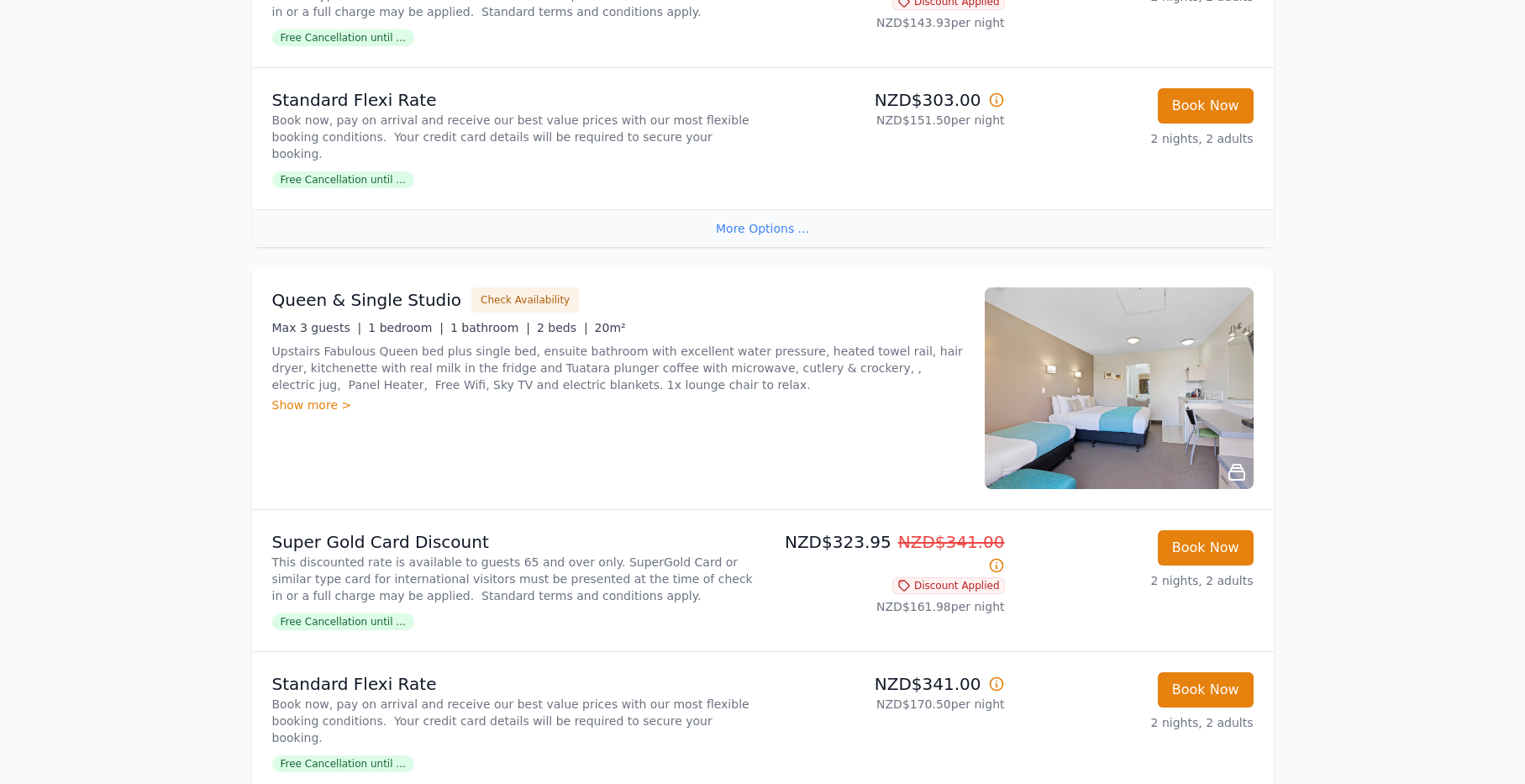
scroll to position [641, 0]
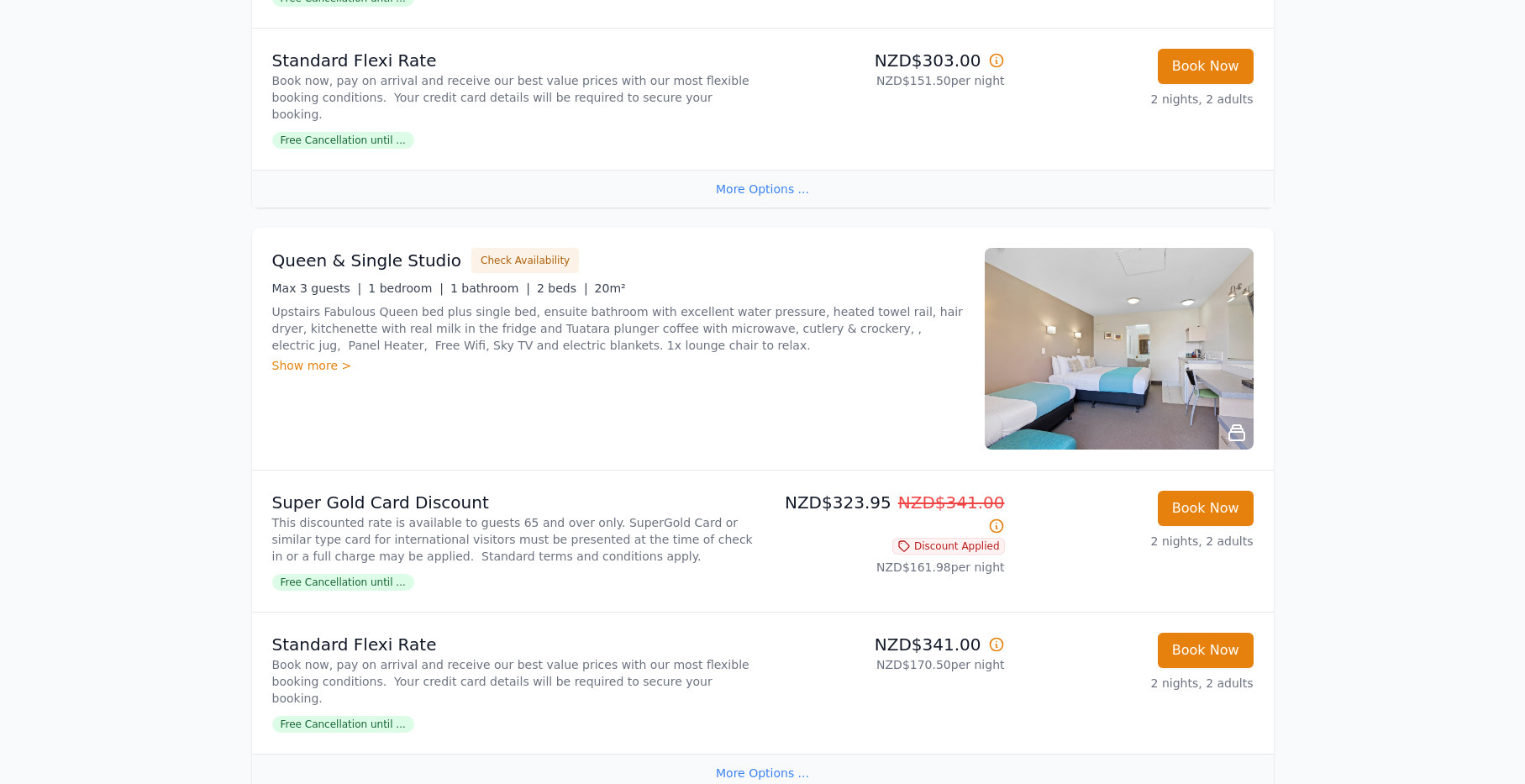
click at [350, 591] on span "Free Cancellation until ..." at bounding box center [343, 581] width 142 height 17
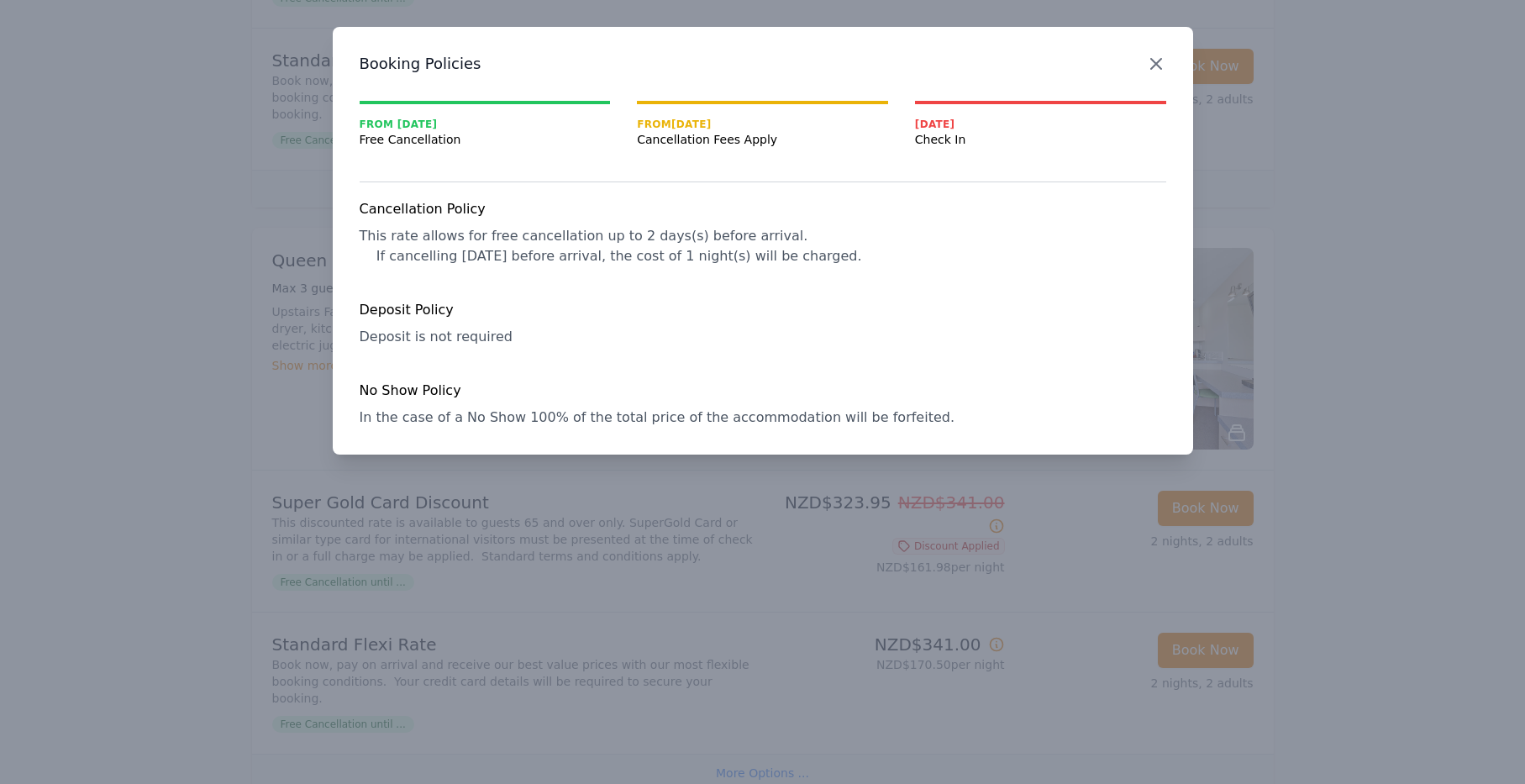
click at [1154, 65] on icon "button" at bounding box center [1156, 63] width 20 height 20
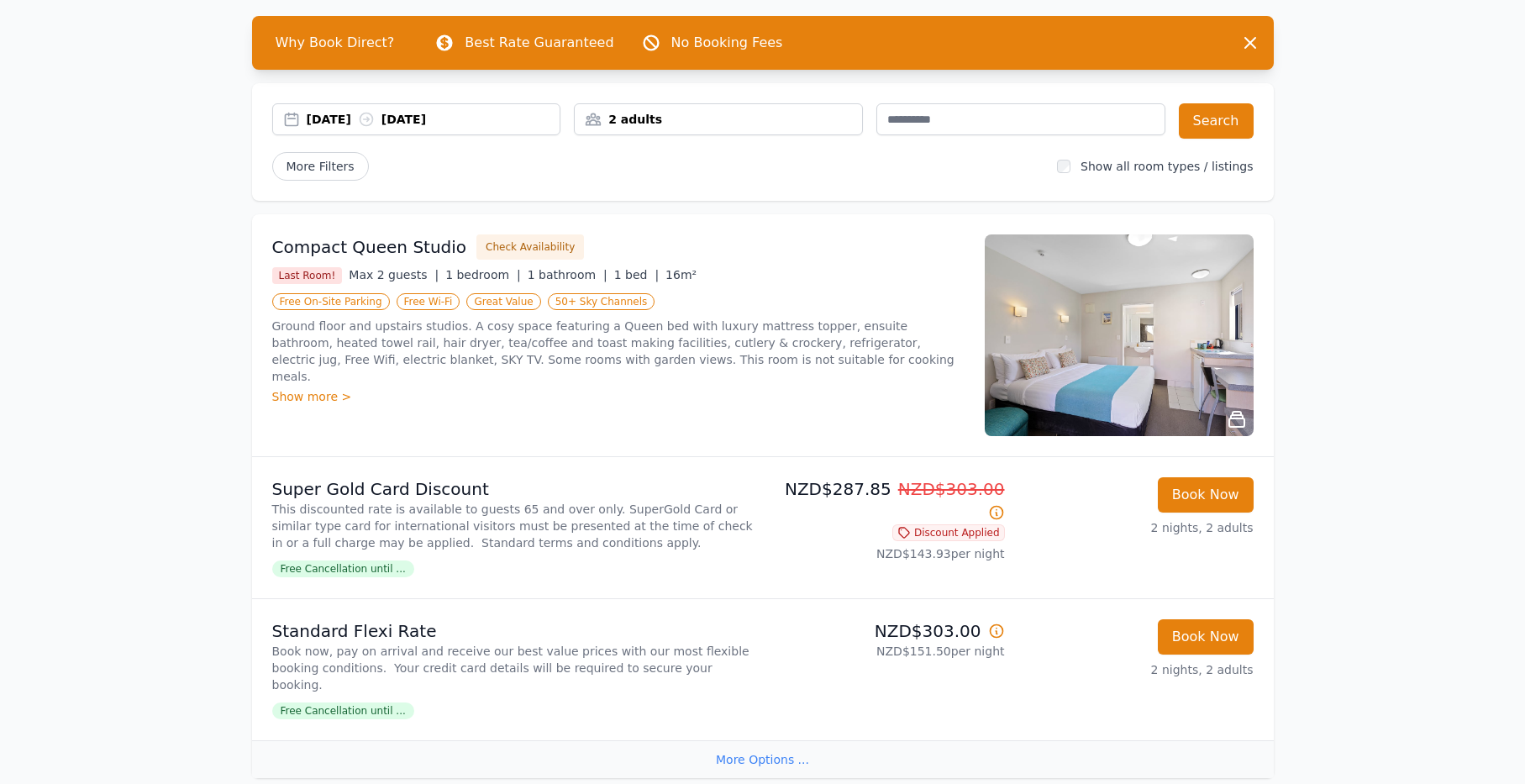
scroll to position [62, 0]
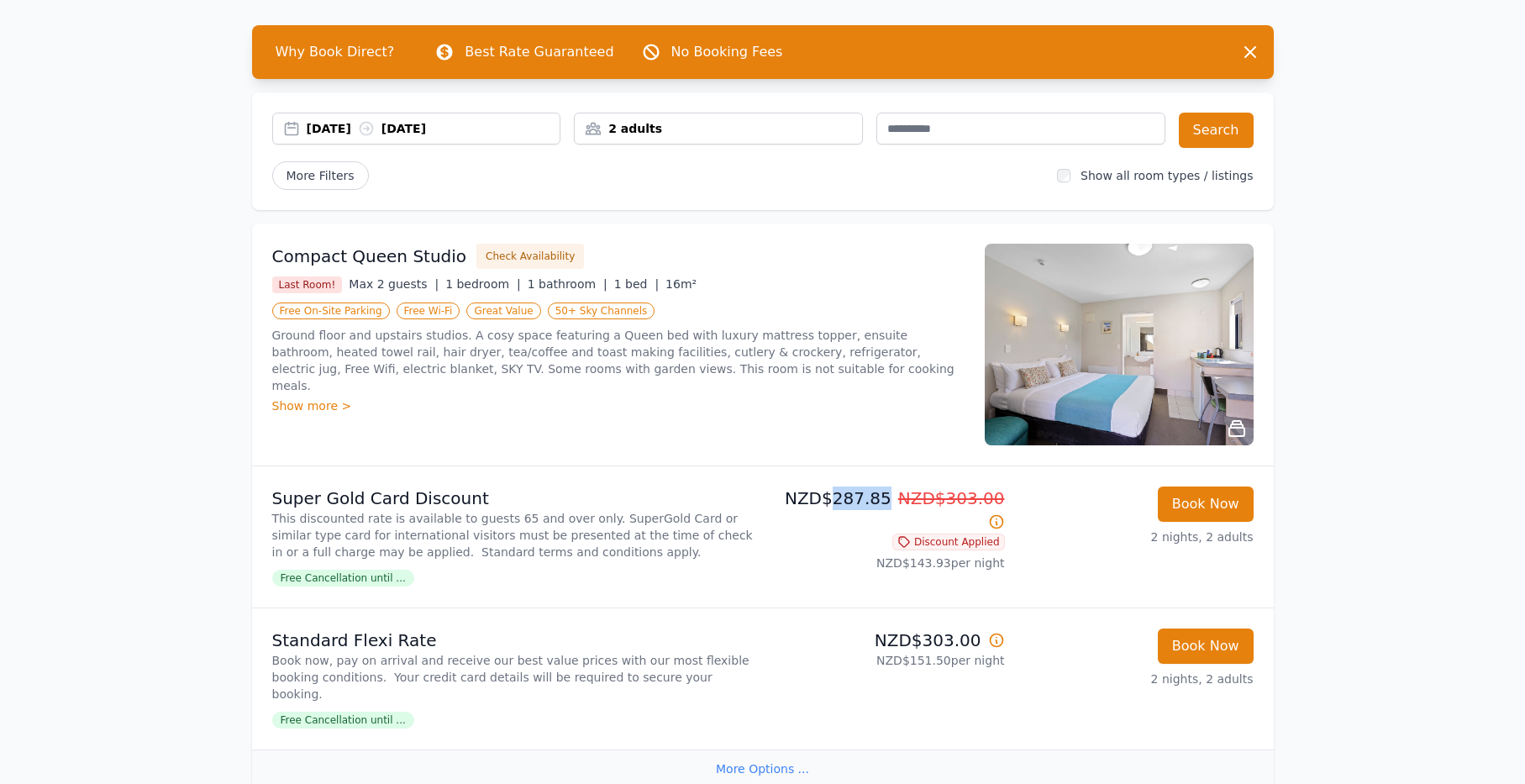
drag, startPoint x: 832, startPoint y: 505, endPoint x: 880, endPoint y: 503, distance: 48.0
click at [880, 503] on p "NZD$287.85 NZD$303.00" at bounding box center [887, 510] width 235 height 47
drag, startPoint x: 276, startPoint y: 256, endPoint x: 451, endPoint y: 260, distance: 175.0
click at [451, 260] on h3 "Compact Queen Studio" at bounding box center [369, 256] width 195 height 23
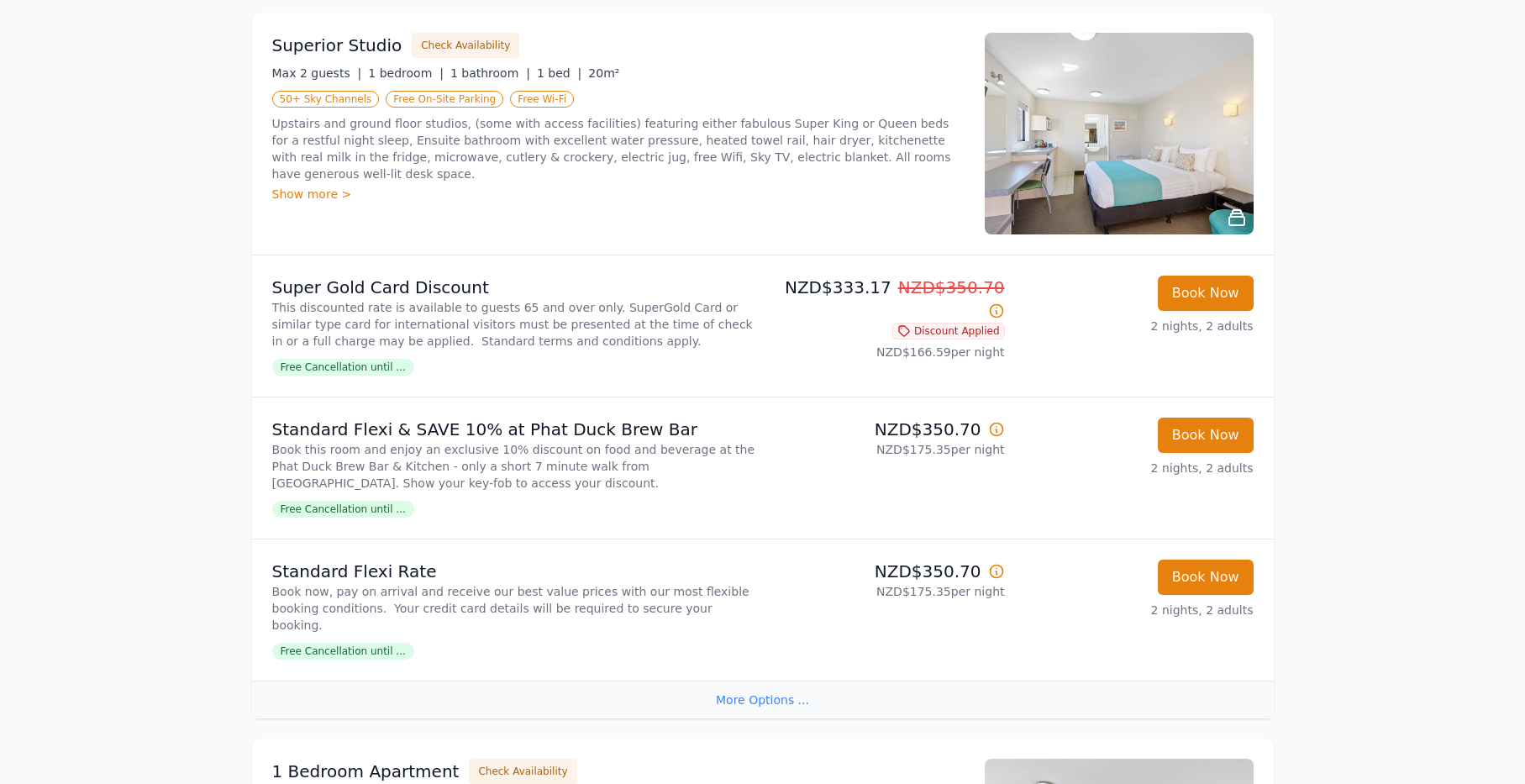
scroll to position [1685, 0]
